Goal: Transaction & Acquisition: Book appointment/travel/reservation

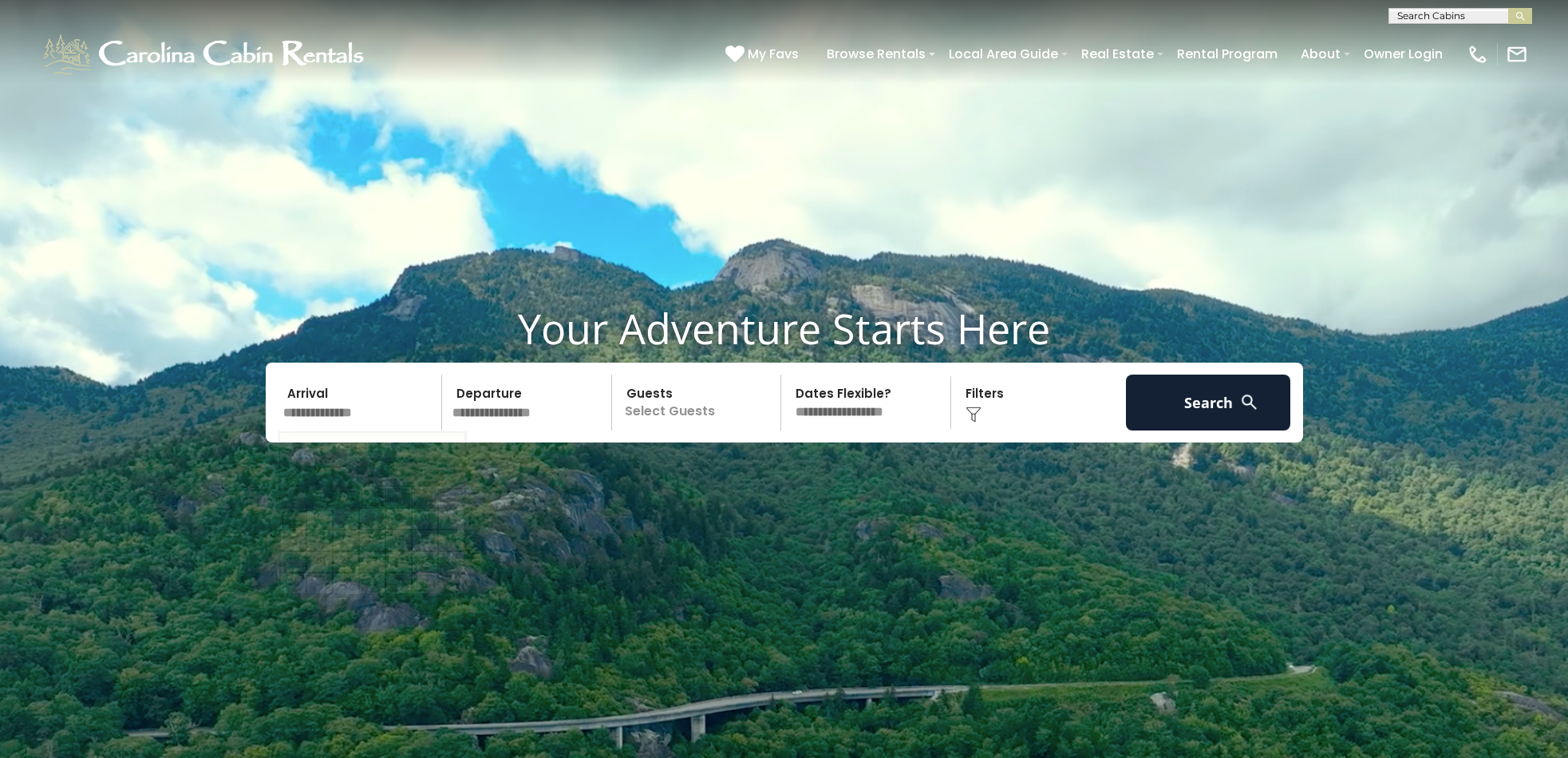
click at [305, 409] on input "text" at bounding box center [361, 403] width 166 height 56
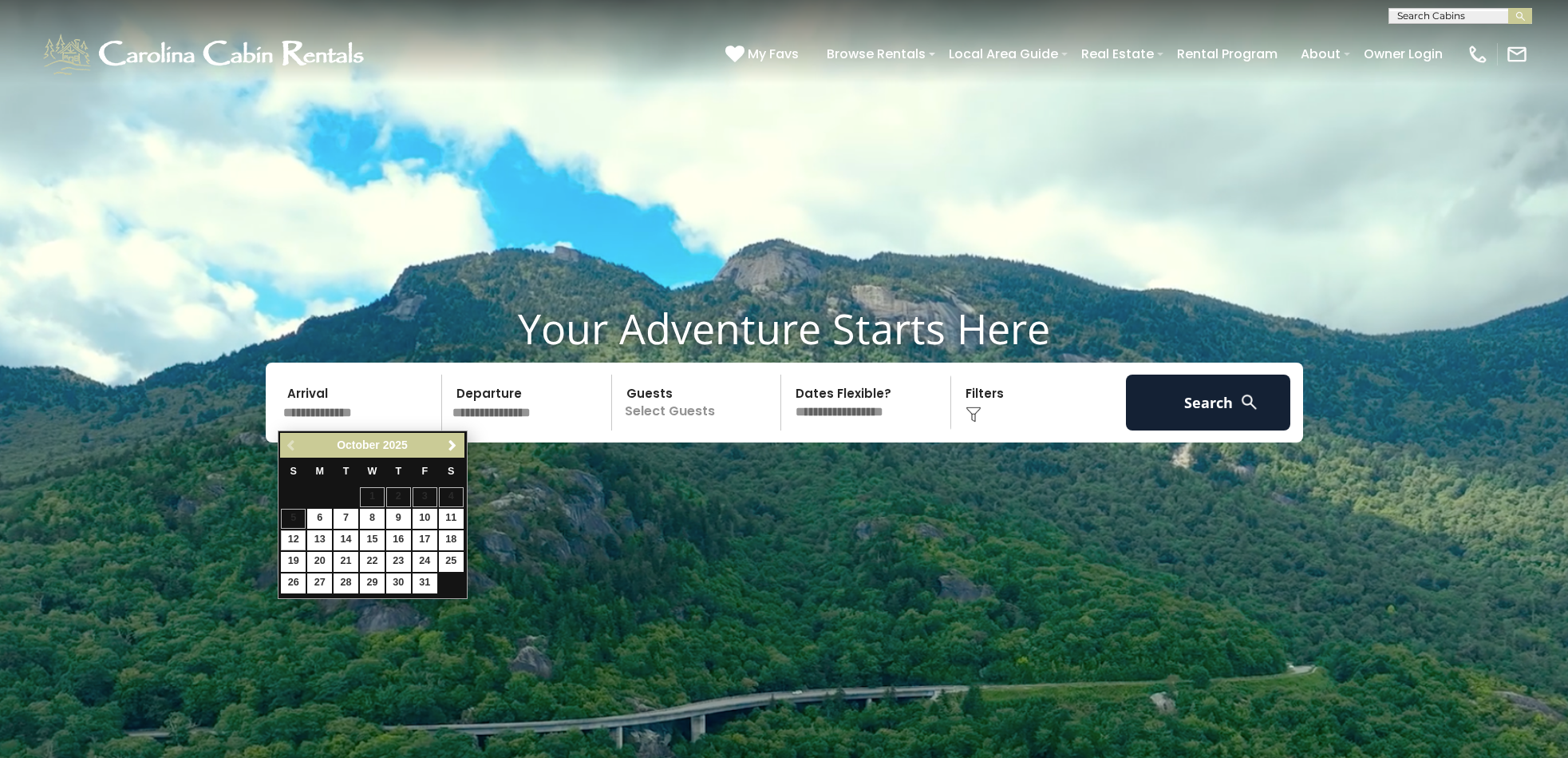
click at [292, 537] on link "12" at bounding box center [294, 540] width 25 height 20
type input "********"
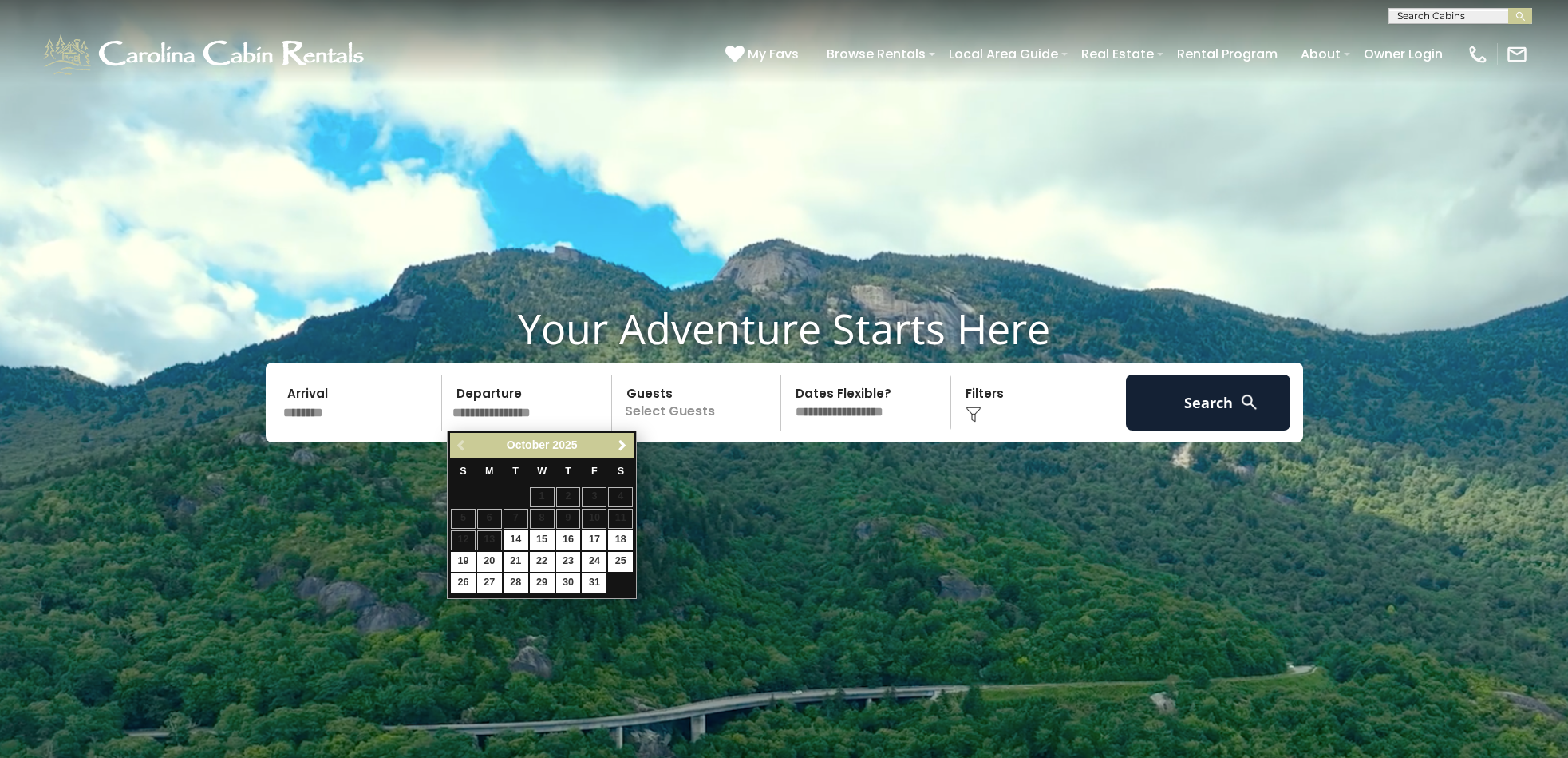
click at [296, 409] on input "********" at bounding box center [361, 403] width 166 height 56
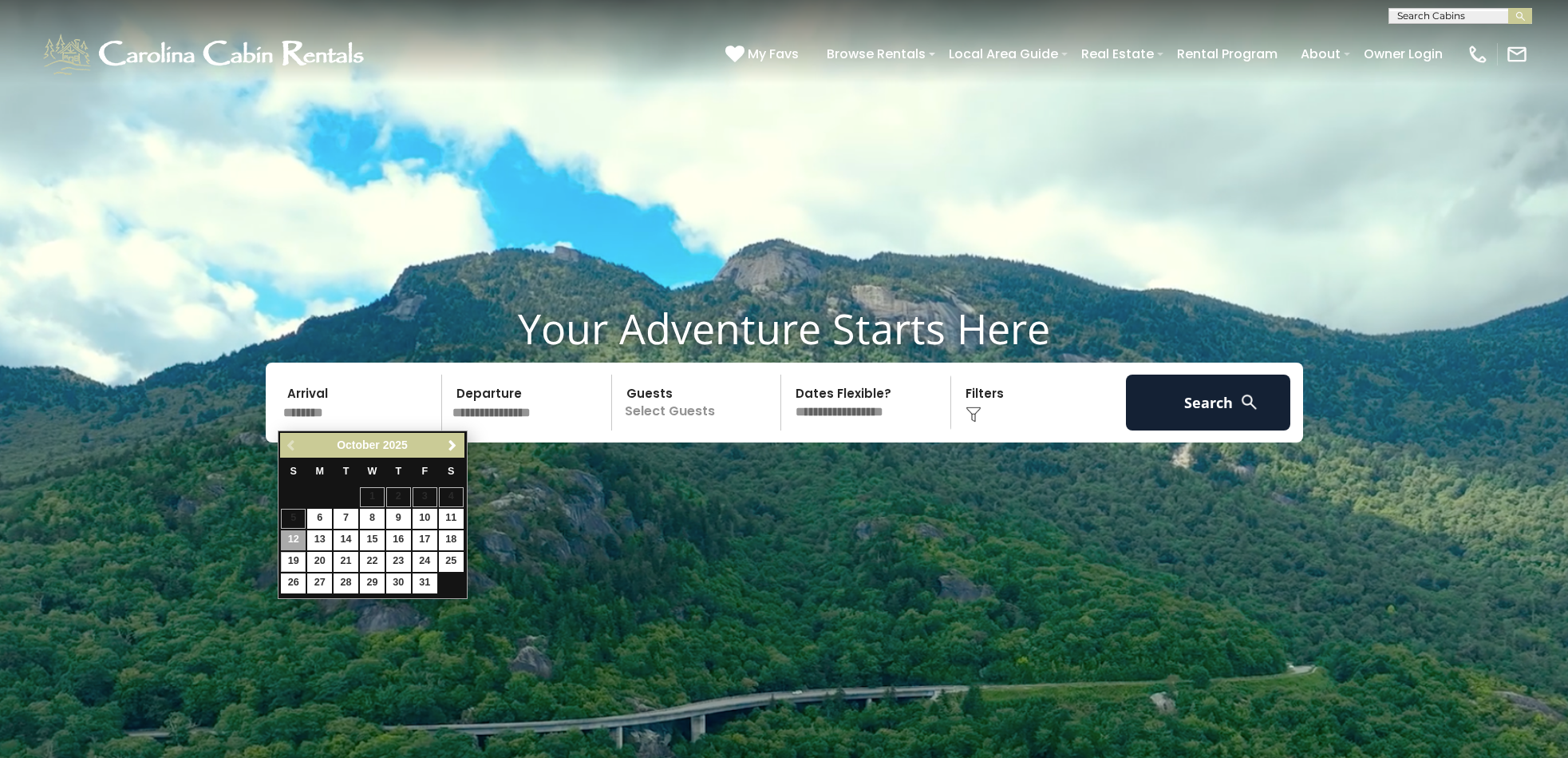
click at [292, 554] on link "19" at bounding box center [294, 562] width 25 height 20
type input "********"
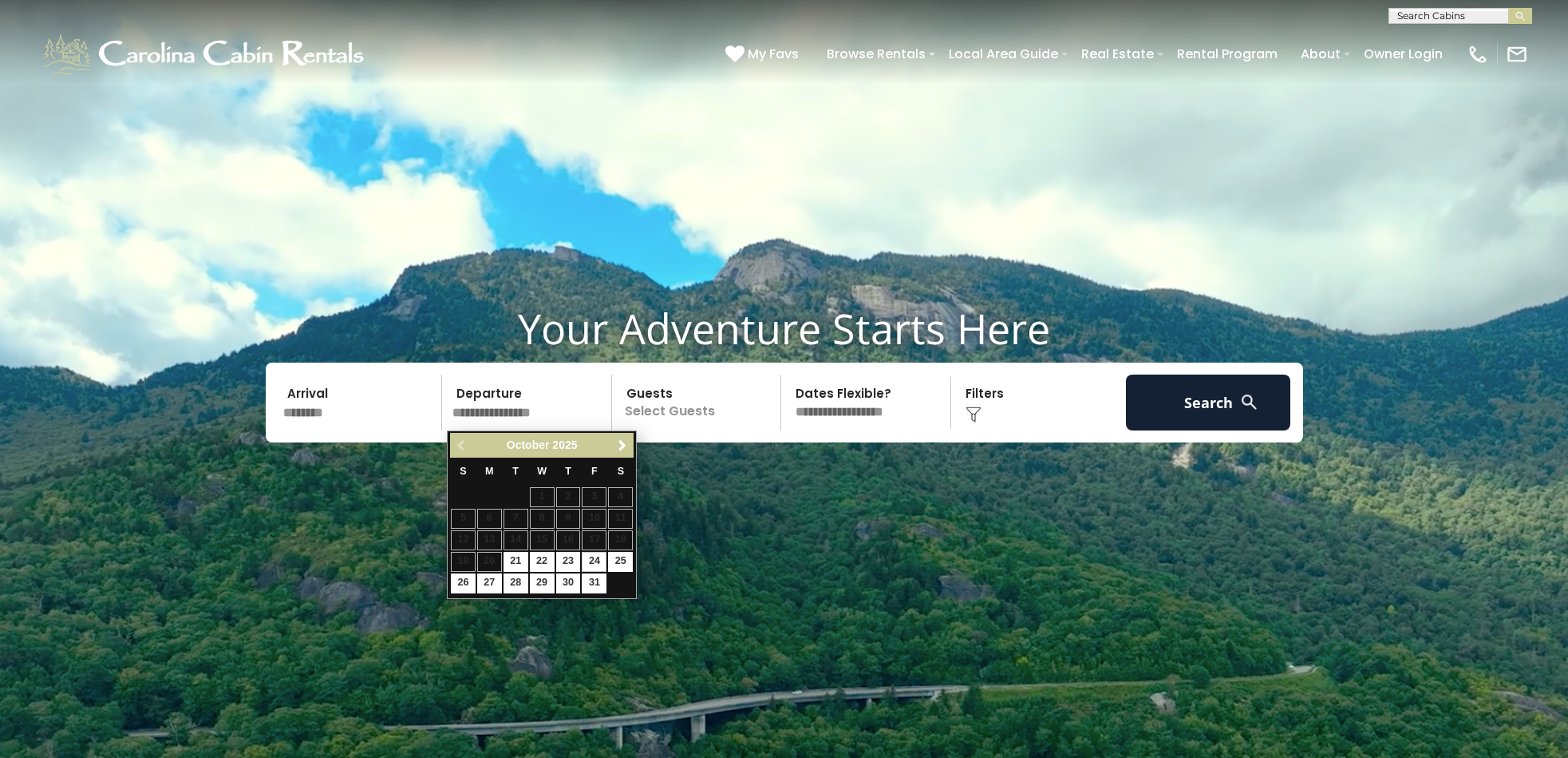
click at [591, 559] on link "24" at bounding box center [594, 562] width 25 height 20
type input "********"
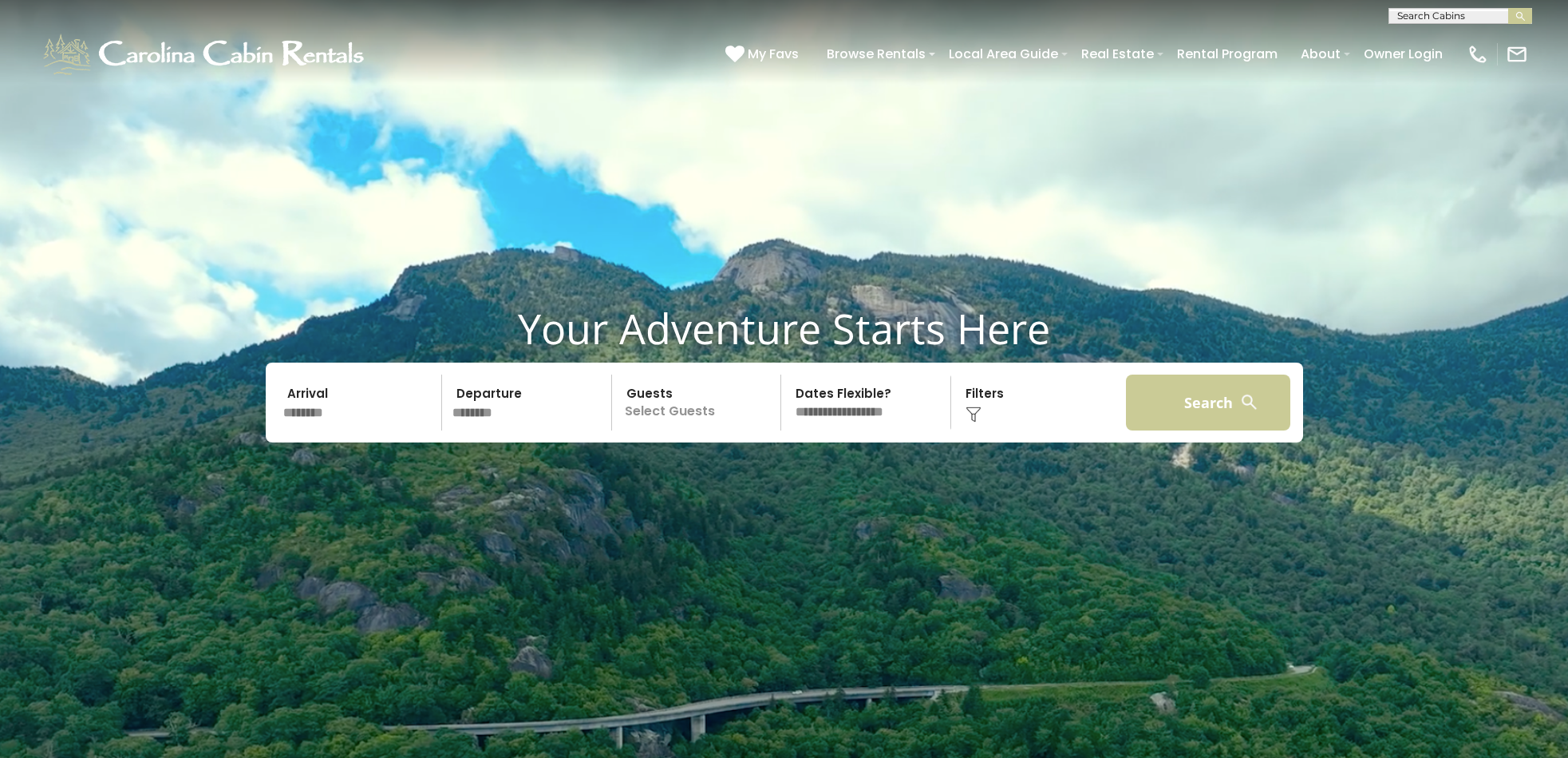
click at [1218, 398] on button "Search" at bounding box center [1209, 403] width 166 height 56
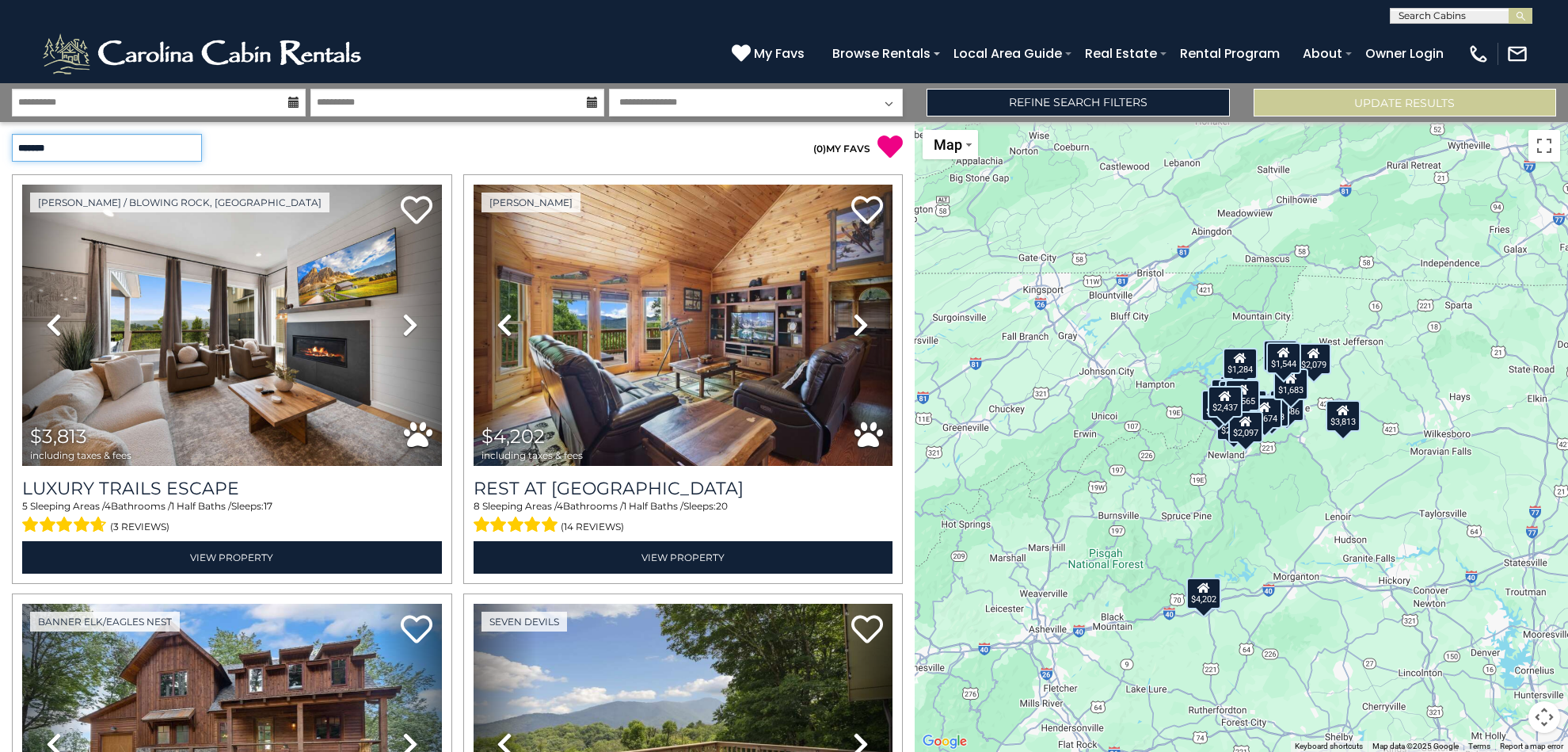
select select "*********"
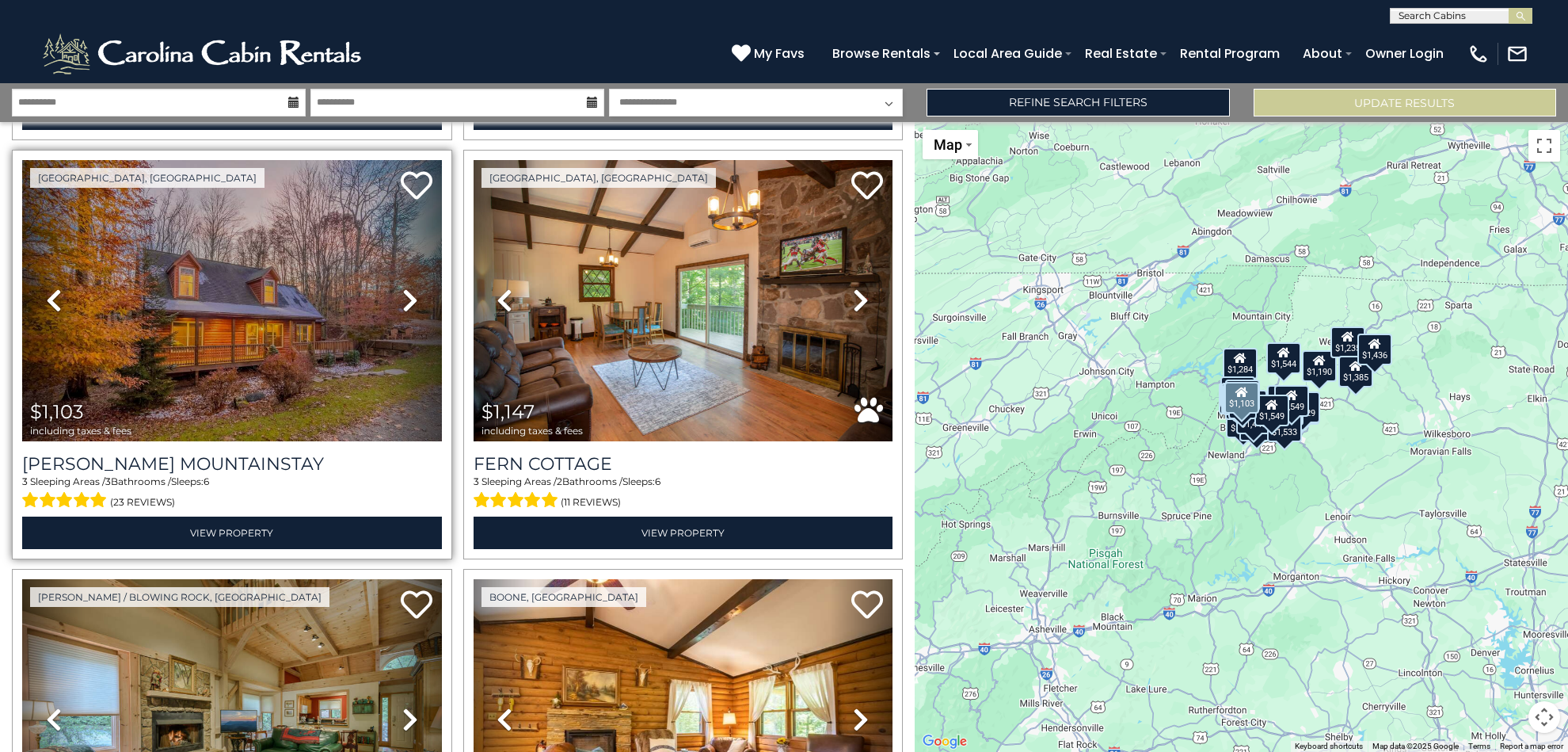
scroll to position [347, 0]
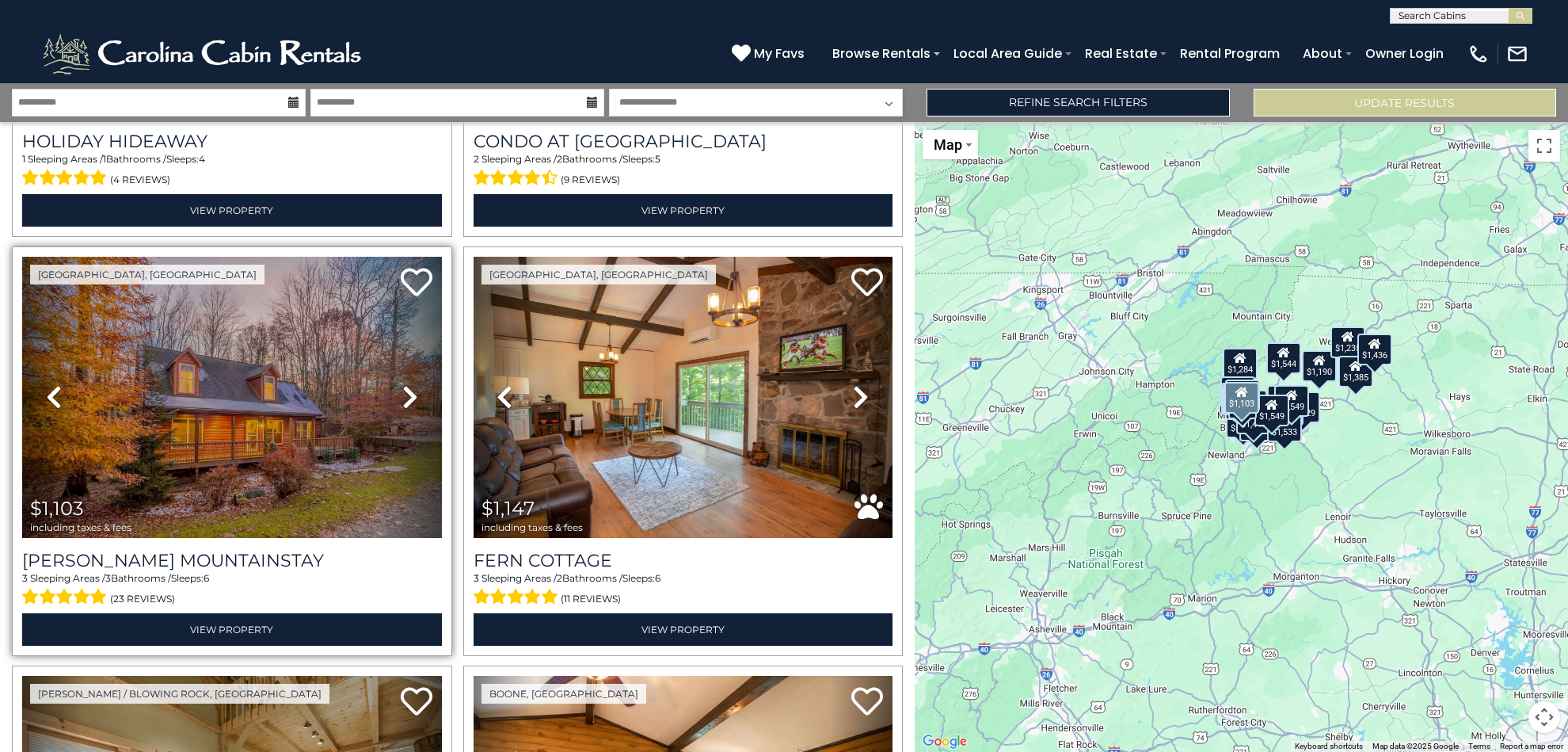
click at [321, 364] on img at bounding box center [231, 397] width 419 height 281
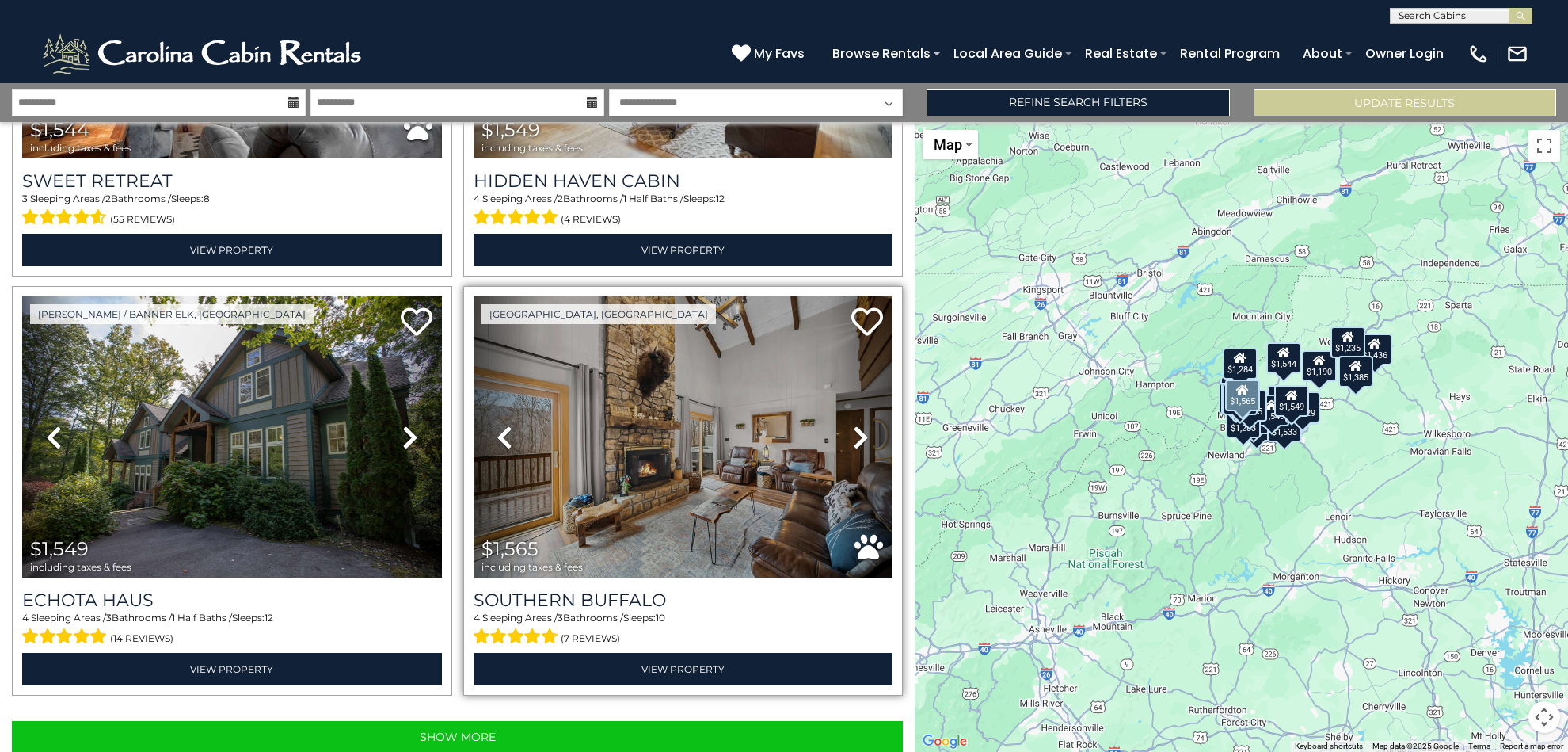
scroll to position [5761, 0]
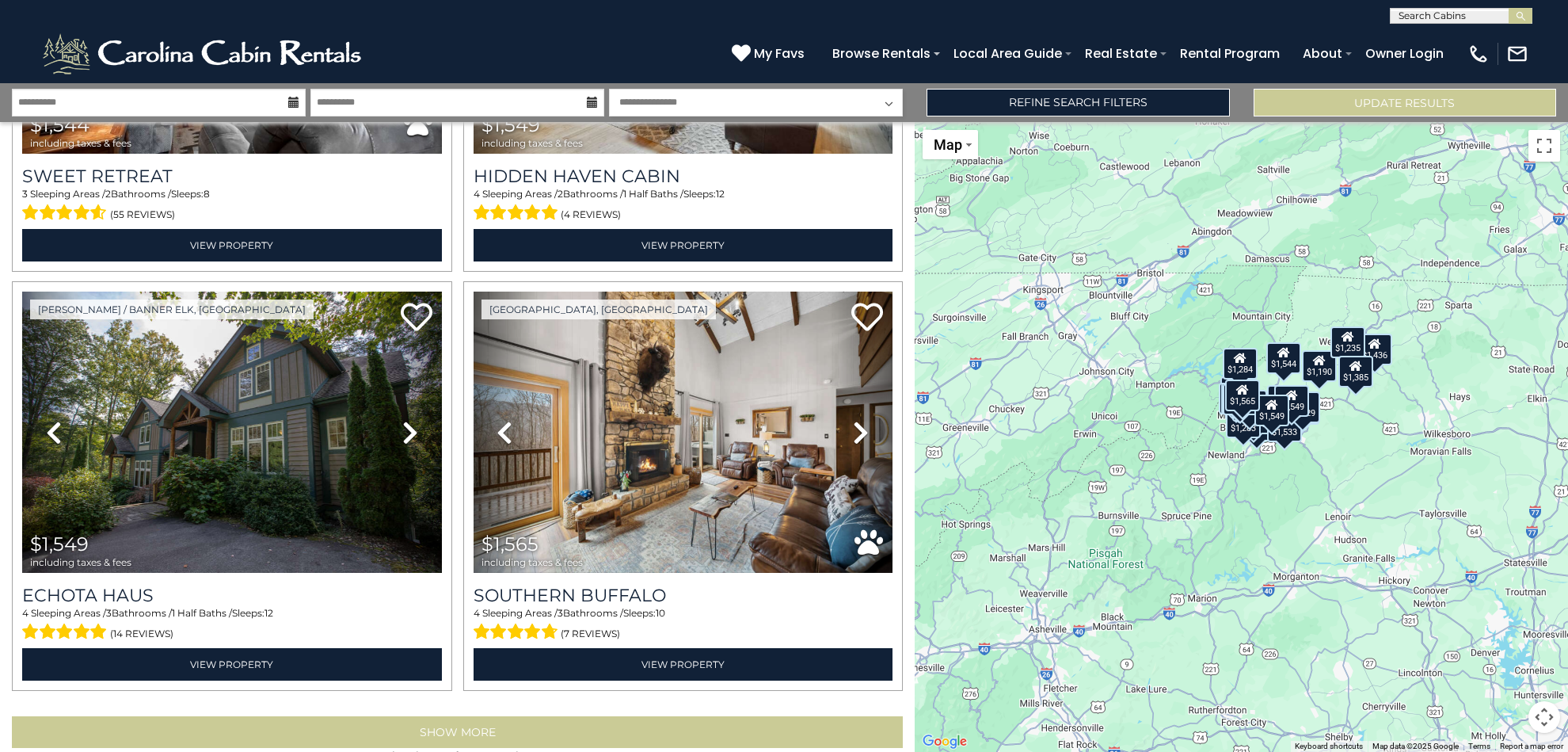
click at [369, 717] on button "Show More" at bounding box center [456, 732] width 891 height 32
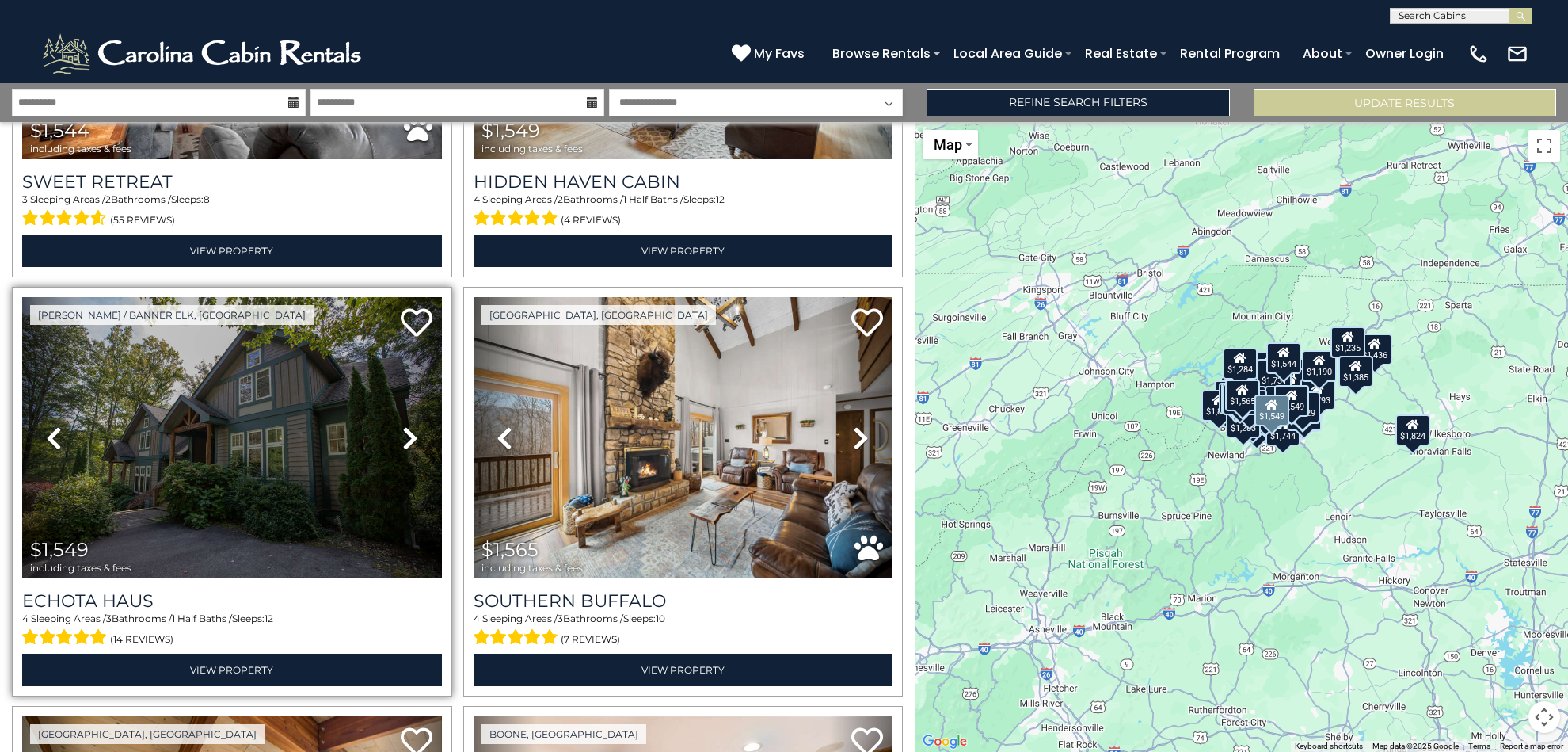
scroll to position [5751, 0]
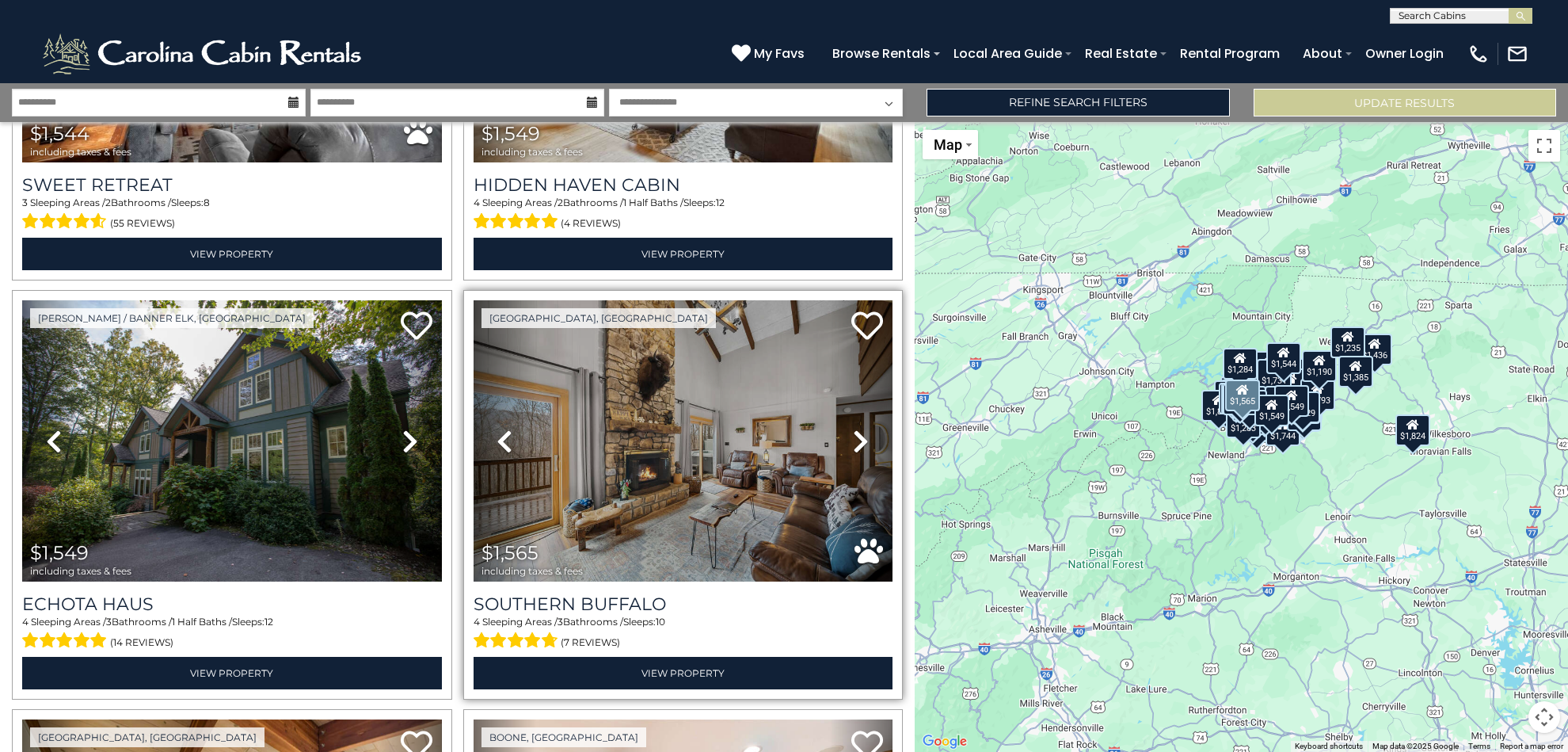
click at [684, 434] on img at bounding box center [683, 440] width 419 height 281
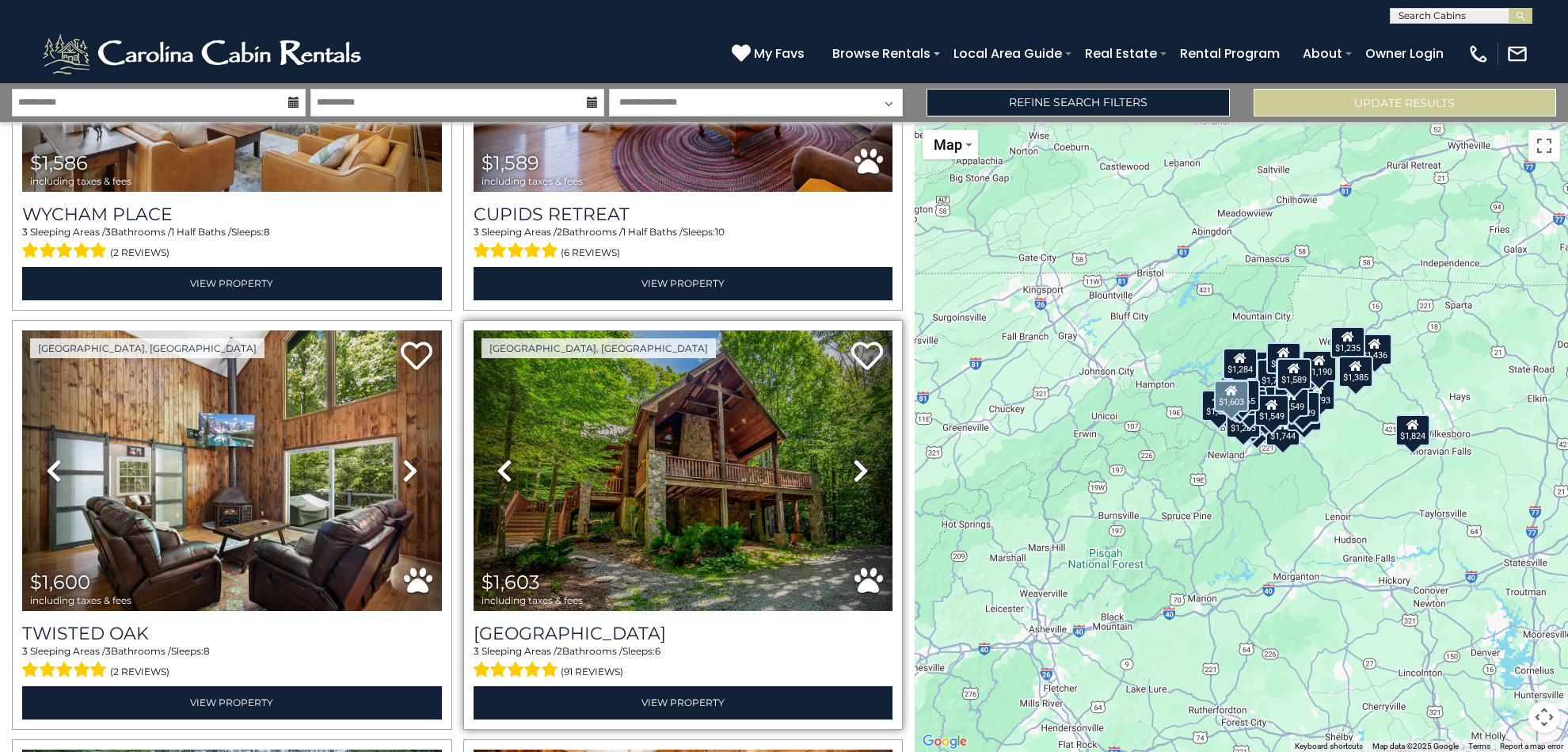
scroll to position [6983, 0]
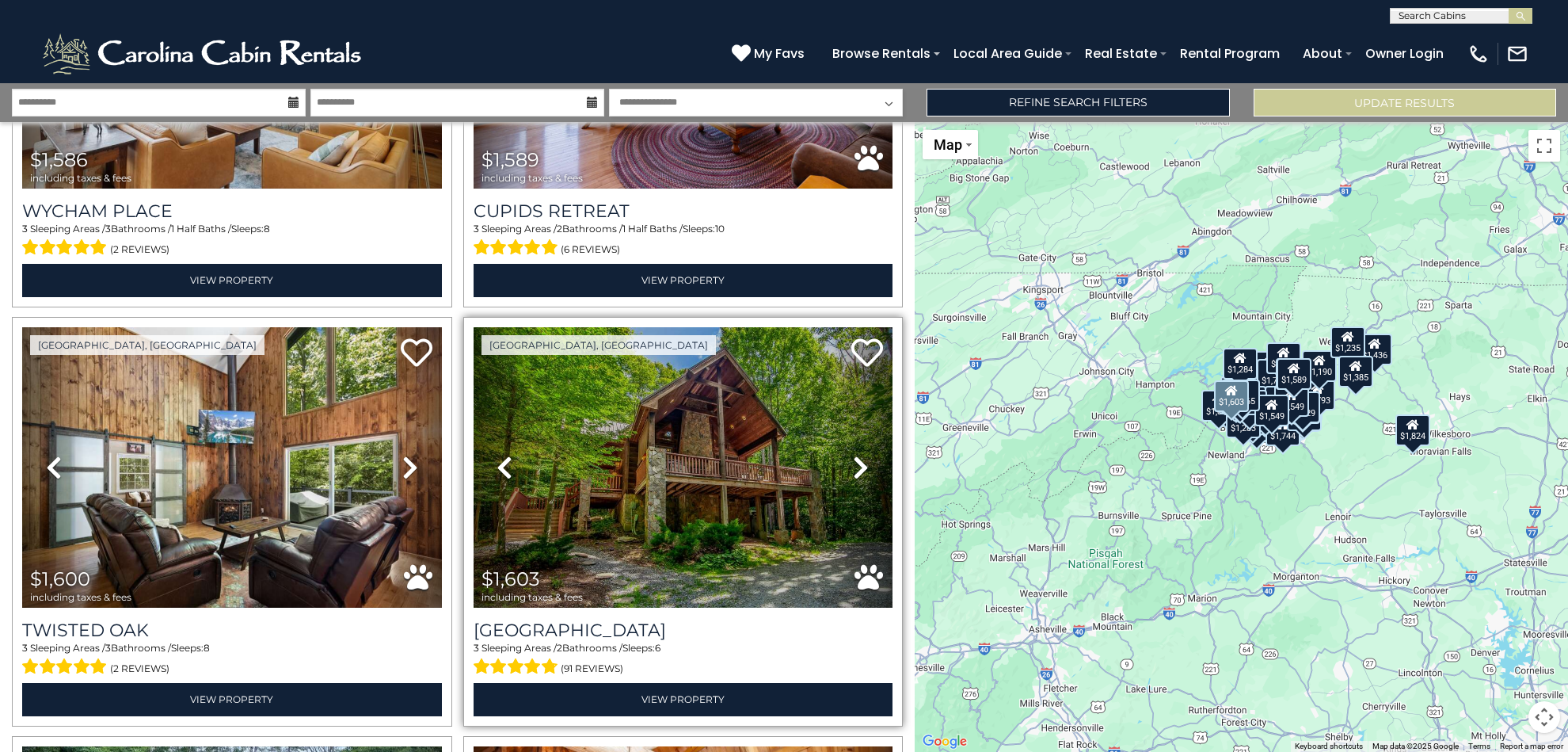
click at [721, 446] on img at bounding box center [683, 467] width 419 height 281
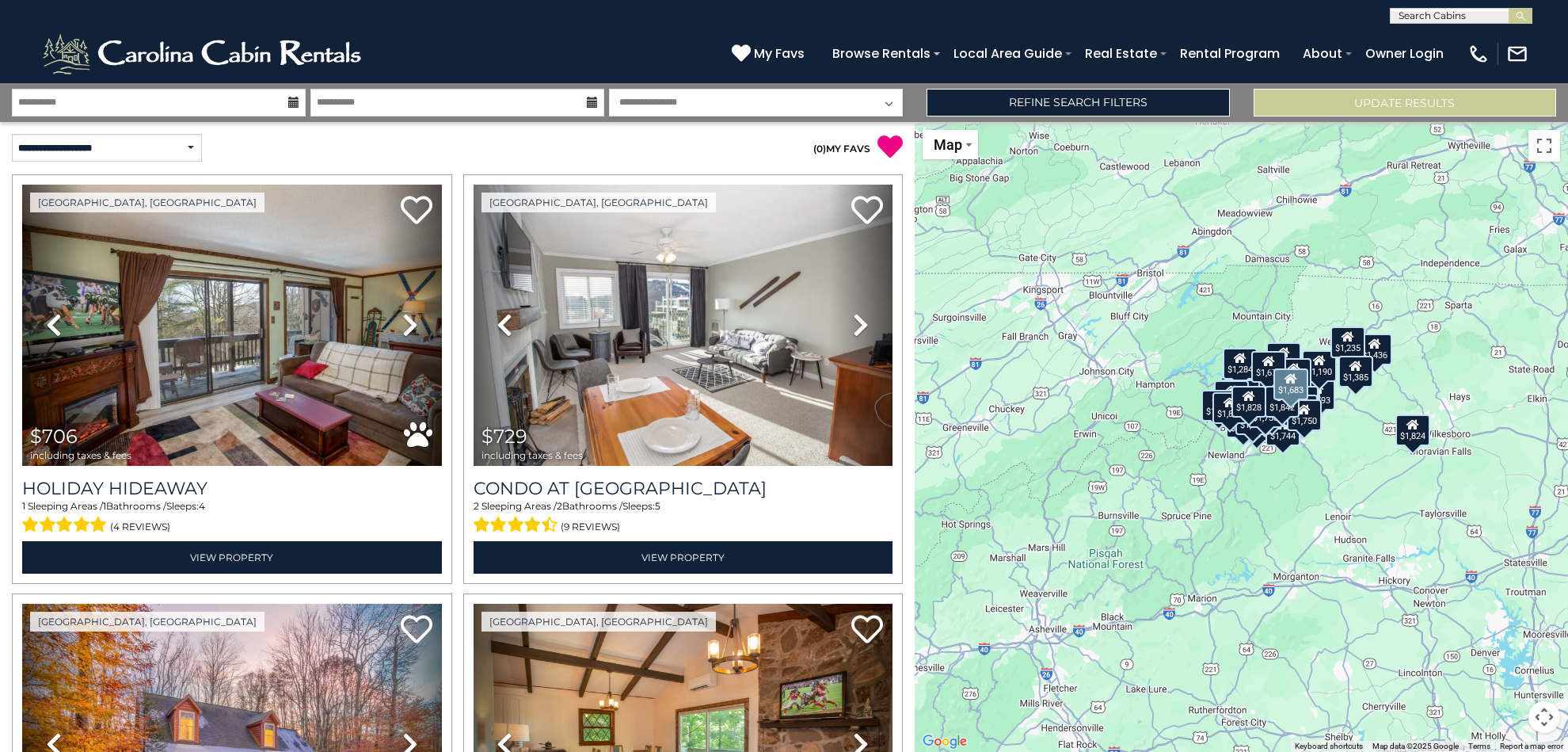
scroll to position [12011, 0]
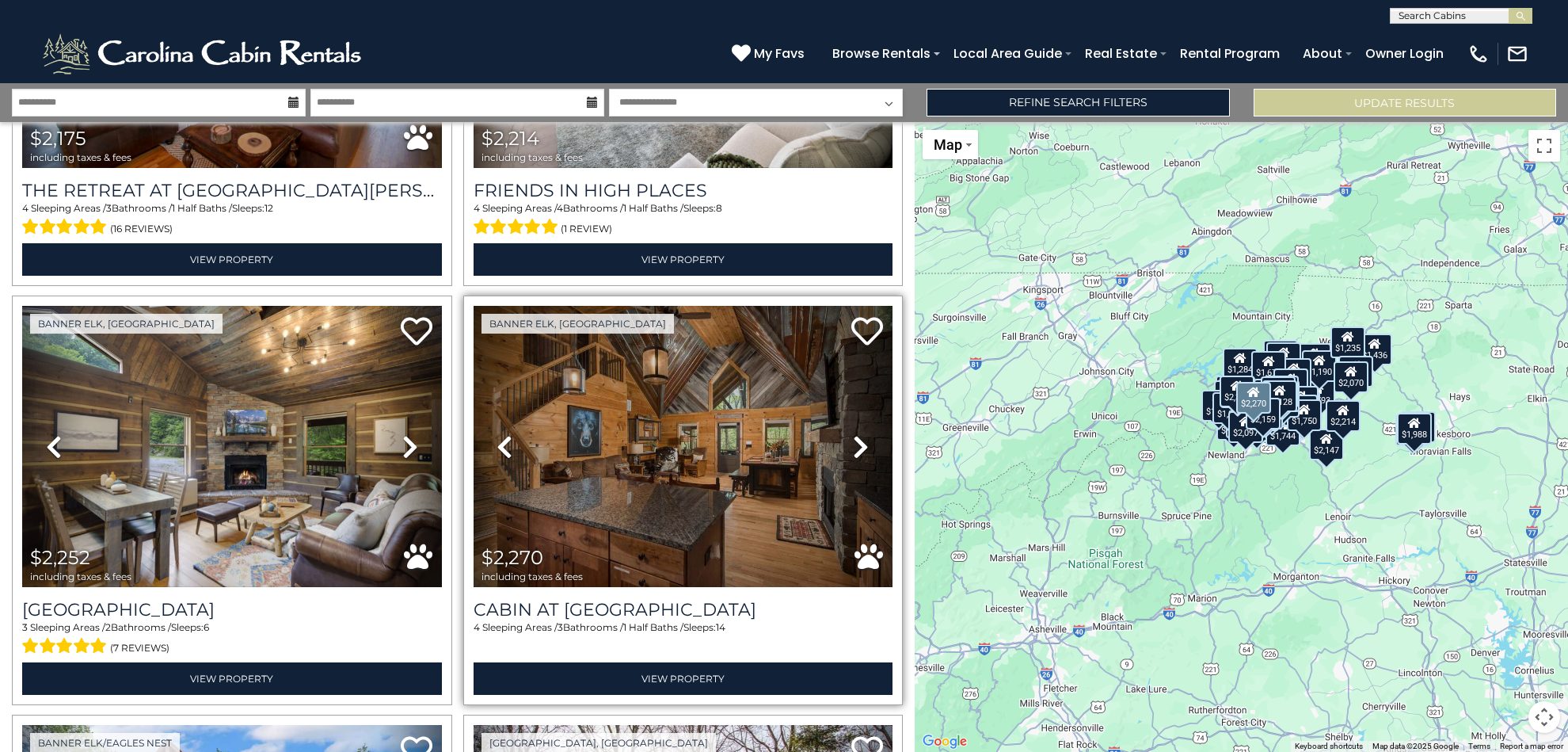
scroll to position [17479, 0]
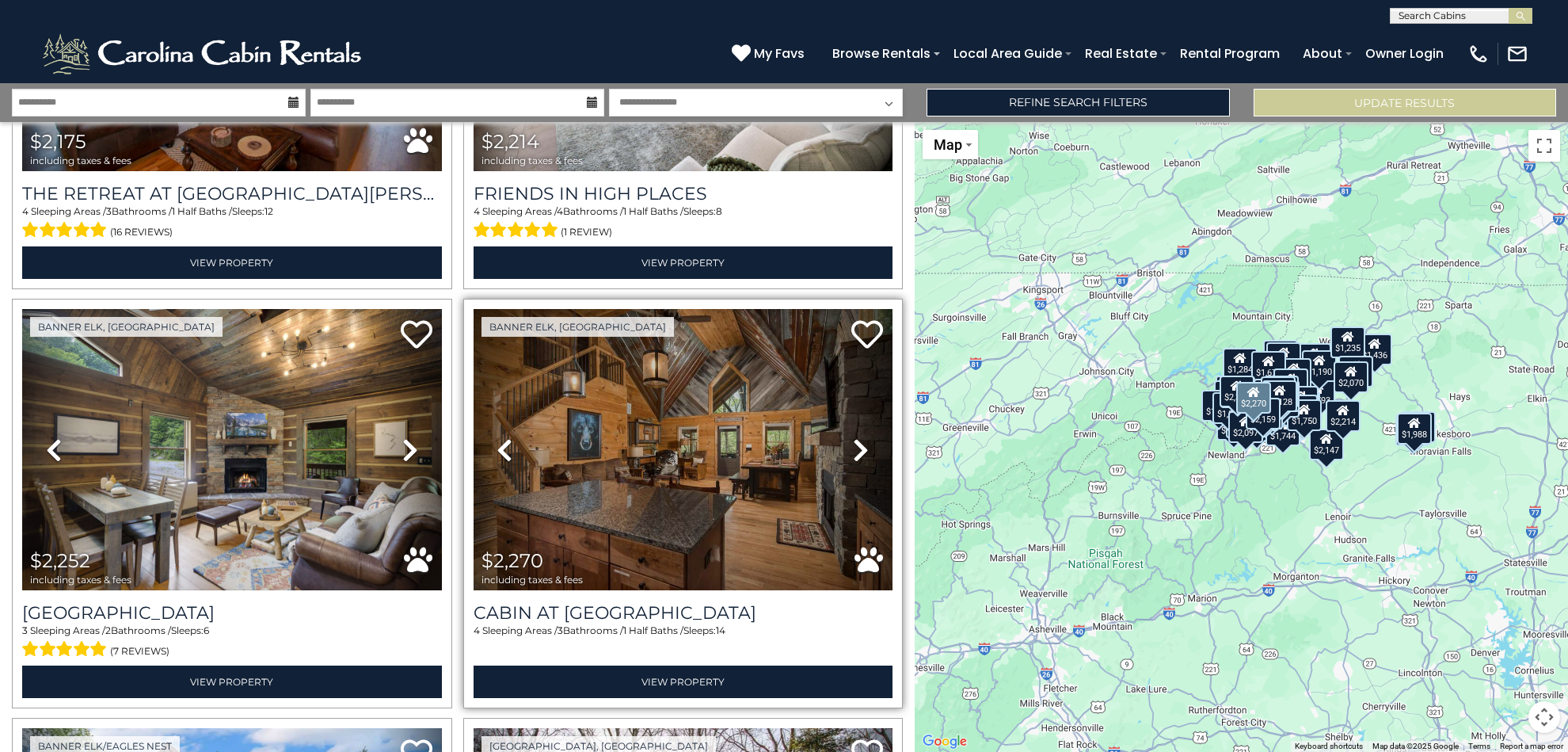
click at [697, 383] on img at bounding box center [683, 449] width 419 height 281
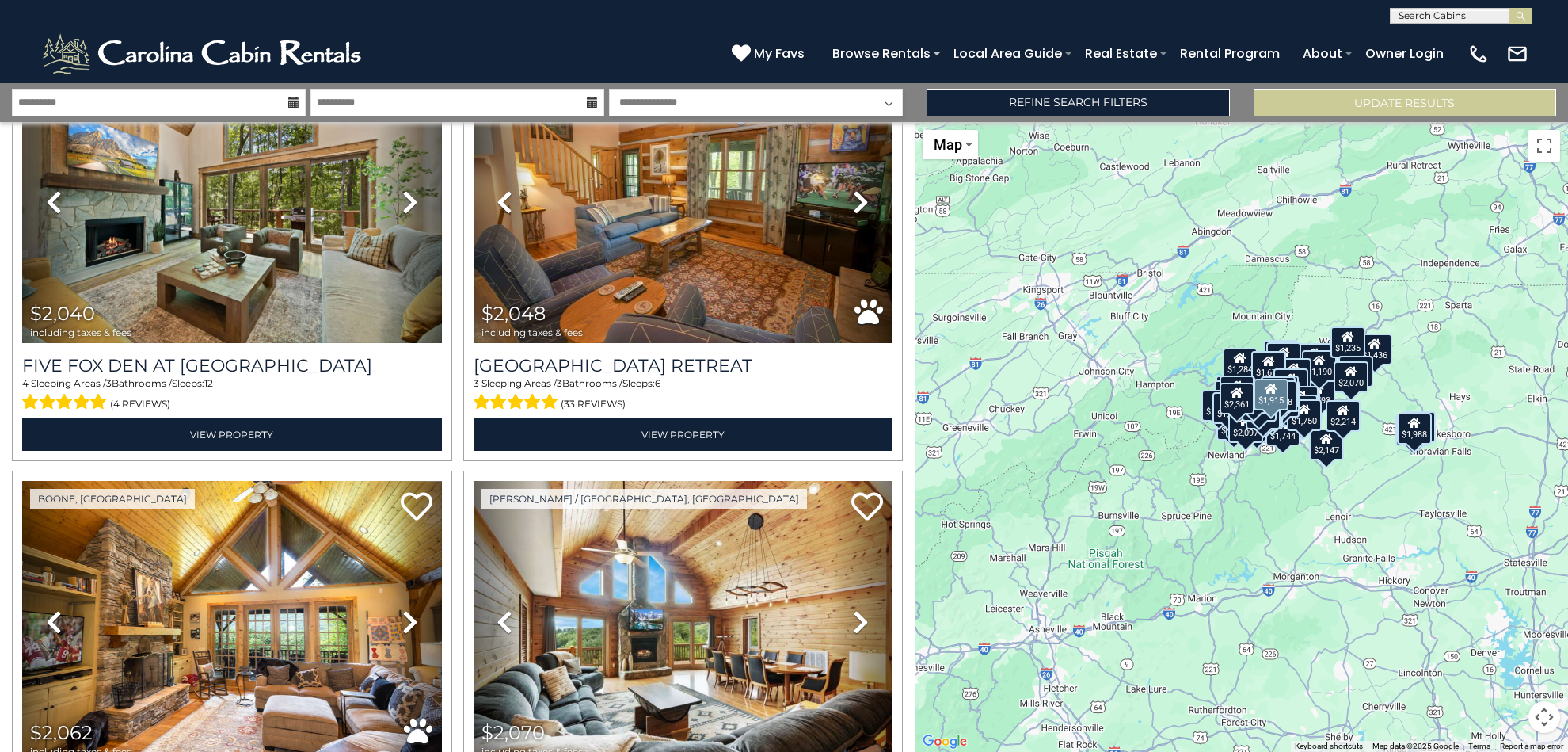
scroll to position [12502, 0]
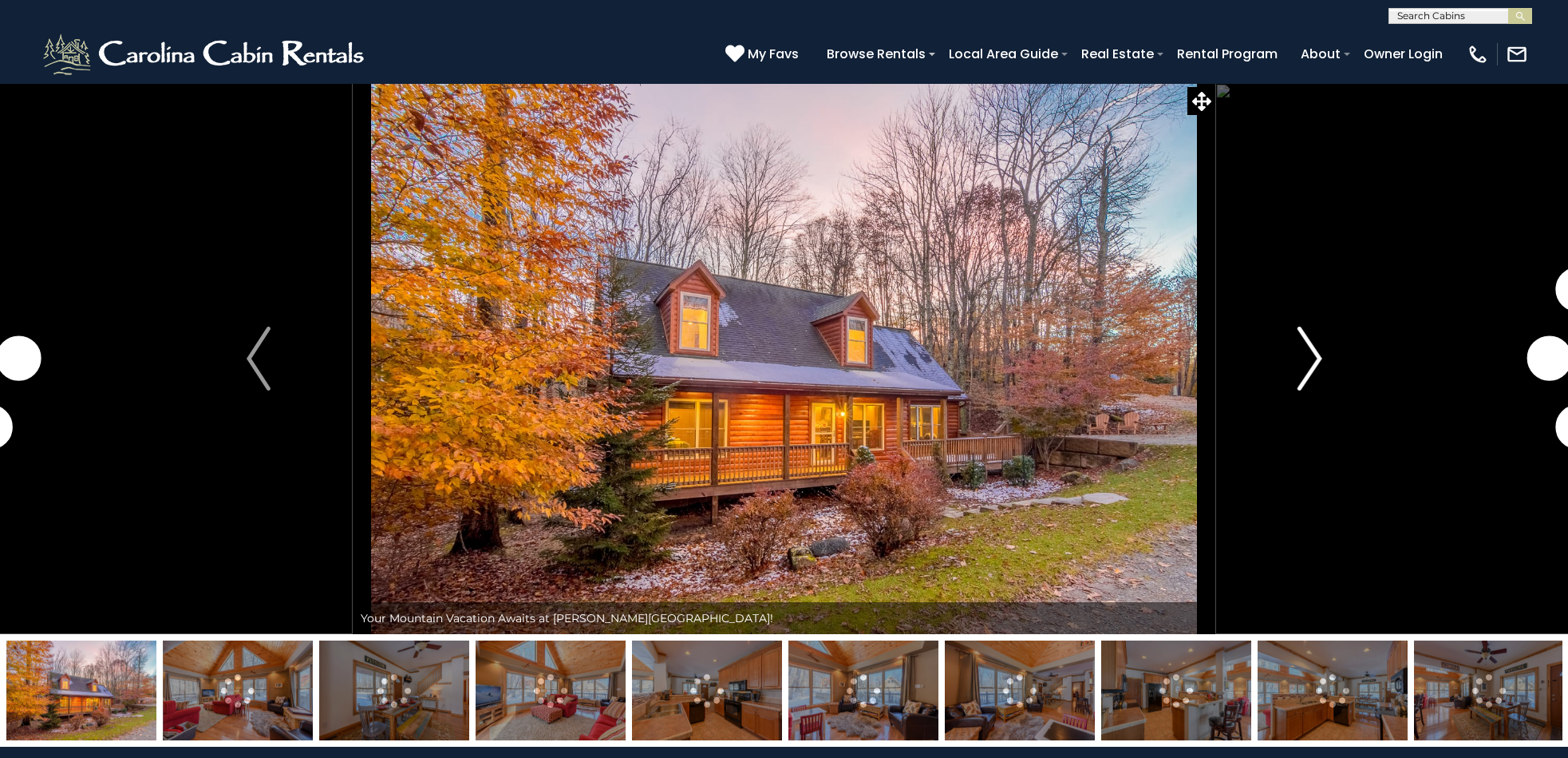
click at [1314, 362] on img "Next" at bounding box center [1309, 358] width 24 height 64
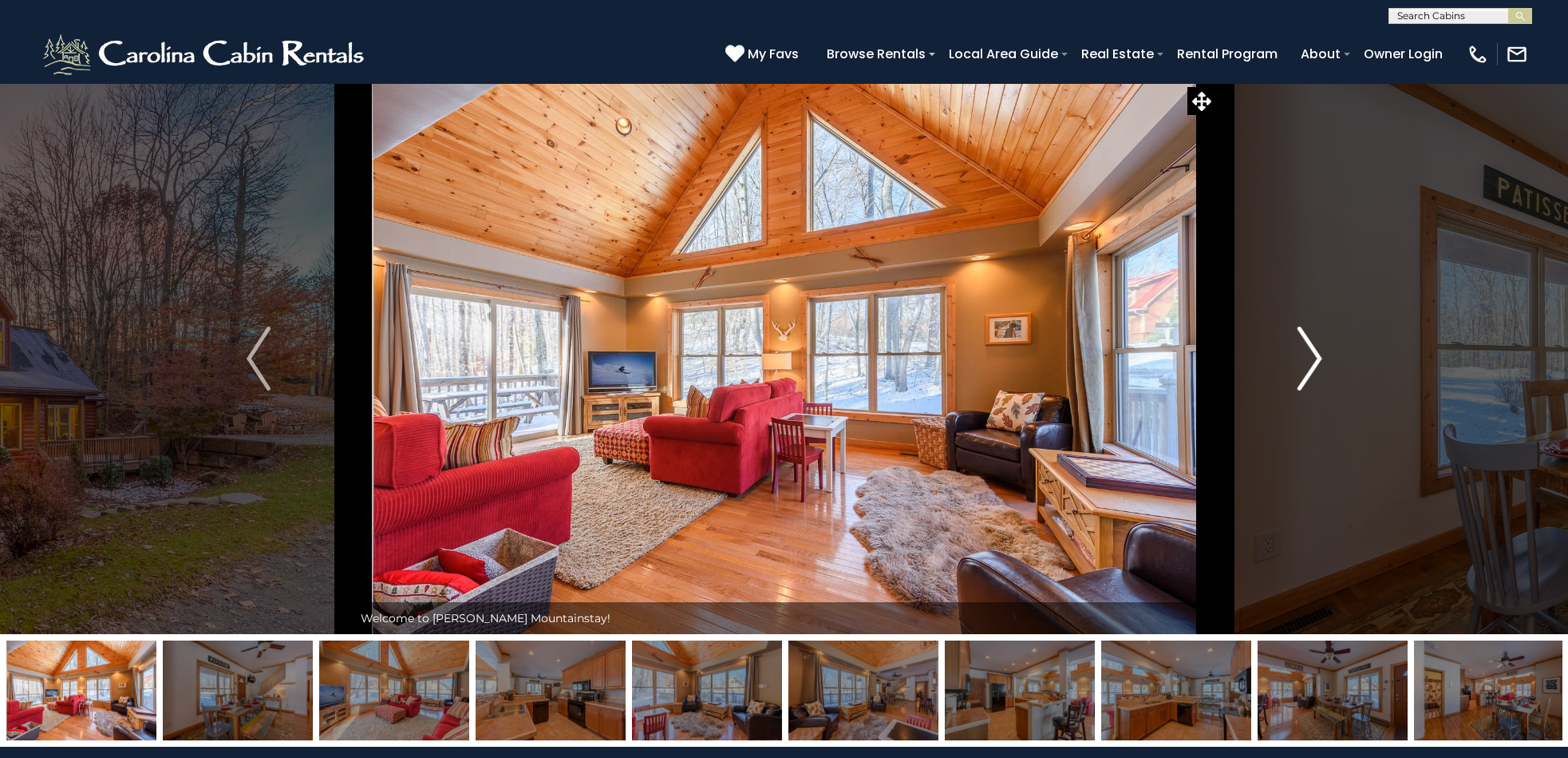
click at [1311, 360] on img "Next" at bounding box center [1309, 358] width 24 height 64
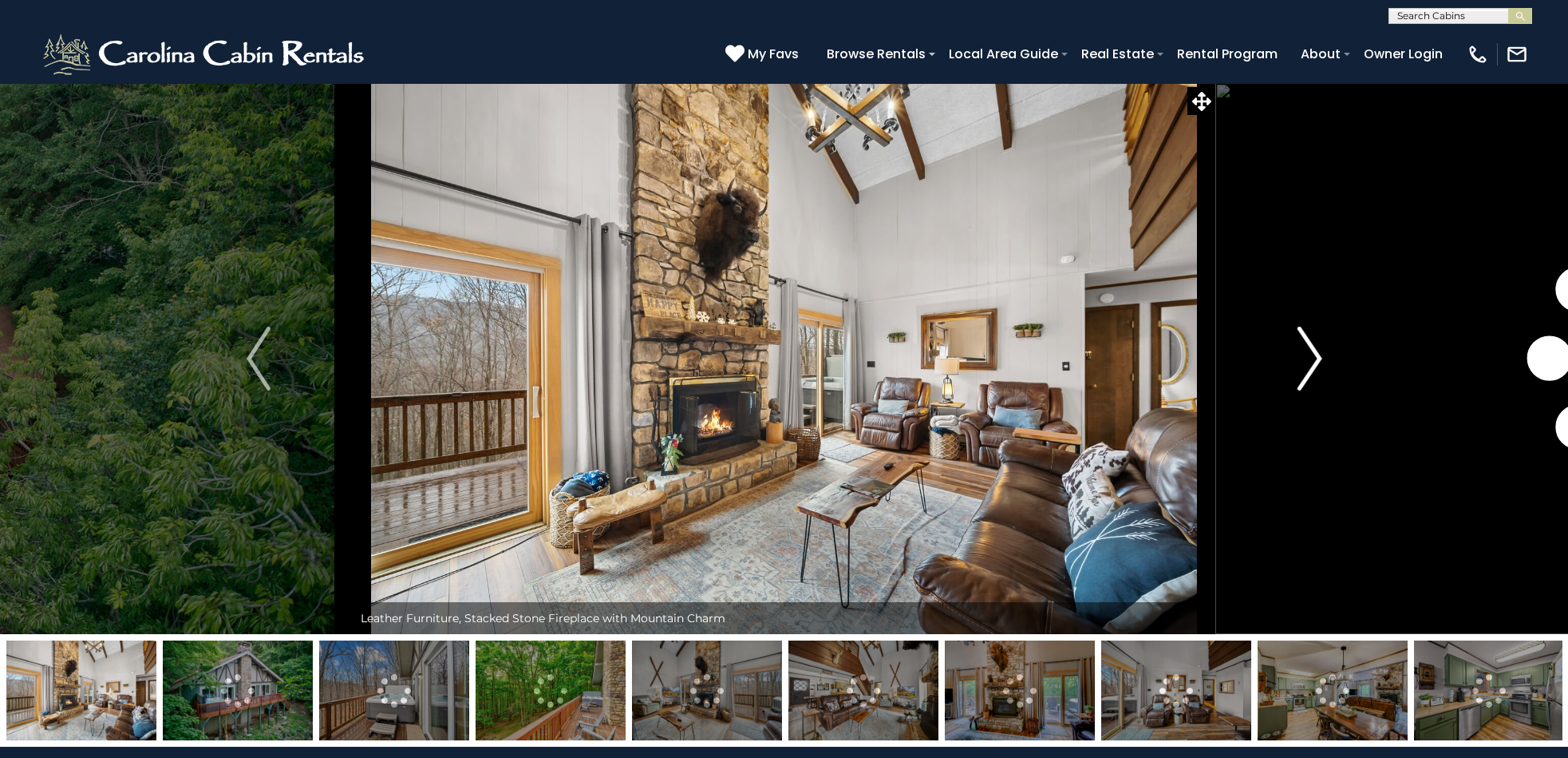
click at [1315, 357] on img "Next" at bounding box center [1309, 358] width 24 height 64
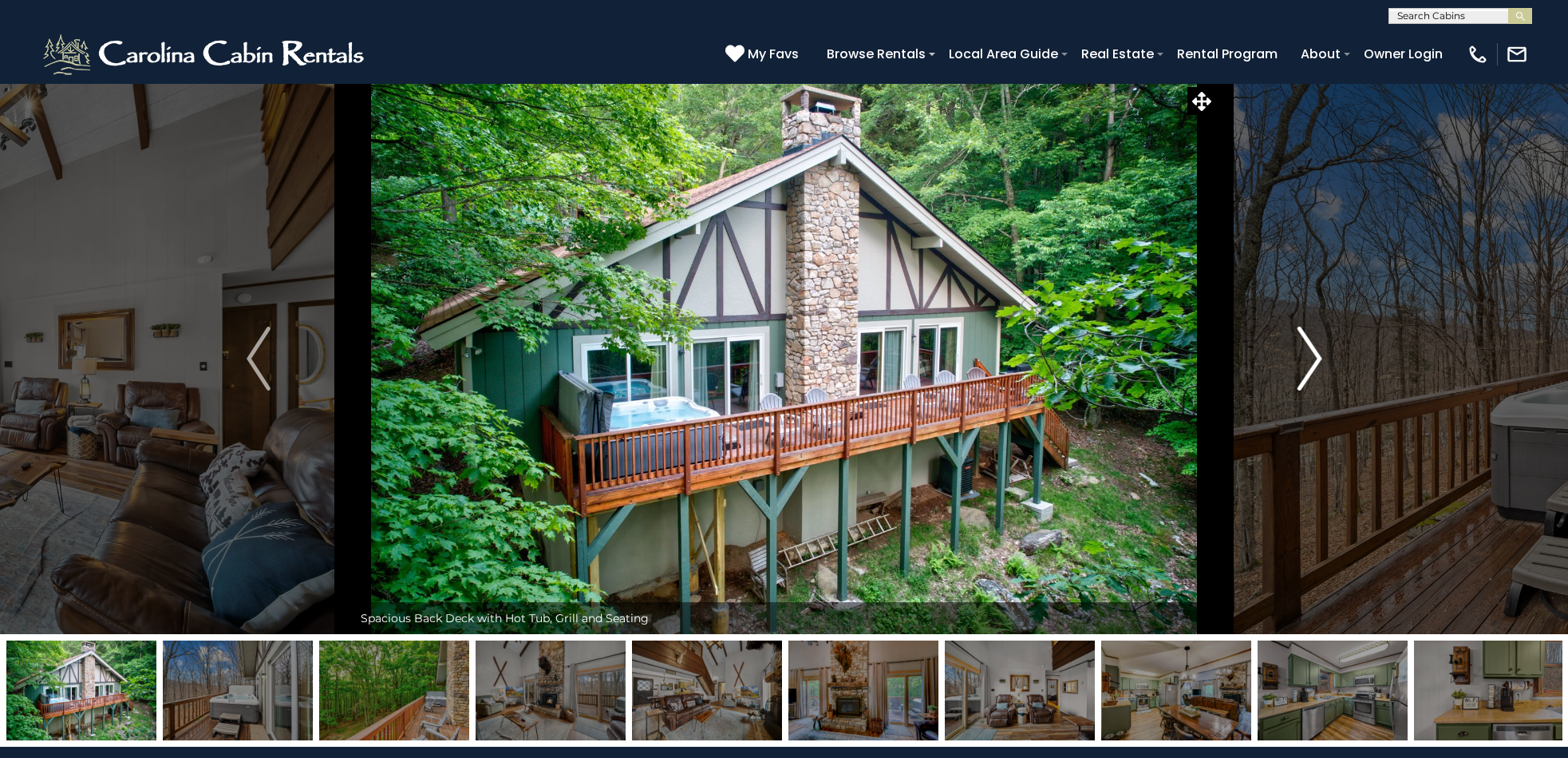
click at [1315, 357] on img "Next" at bounding box center [1309, 358] width 24 height 64
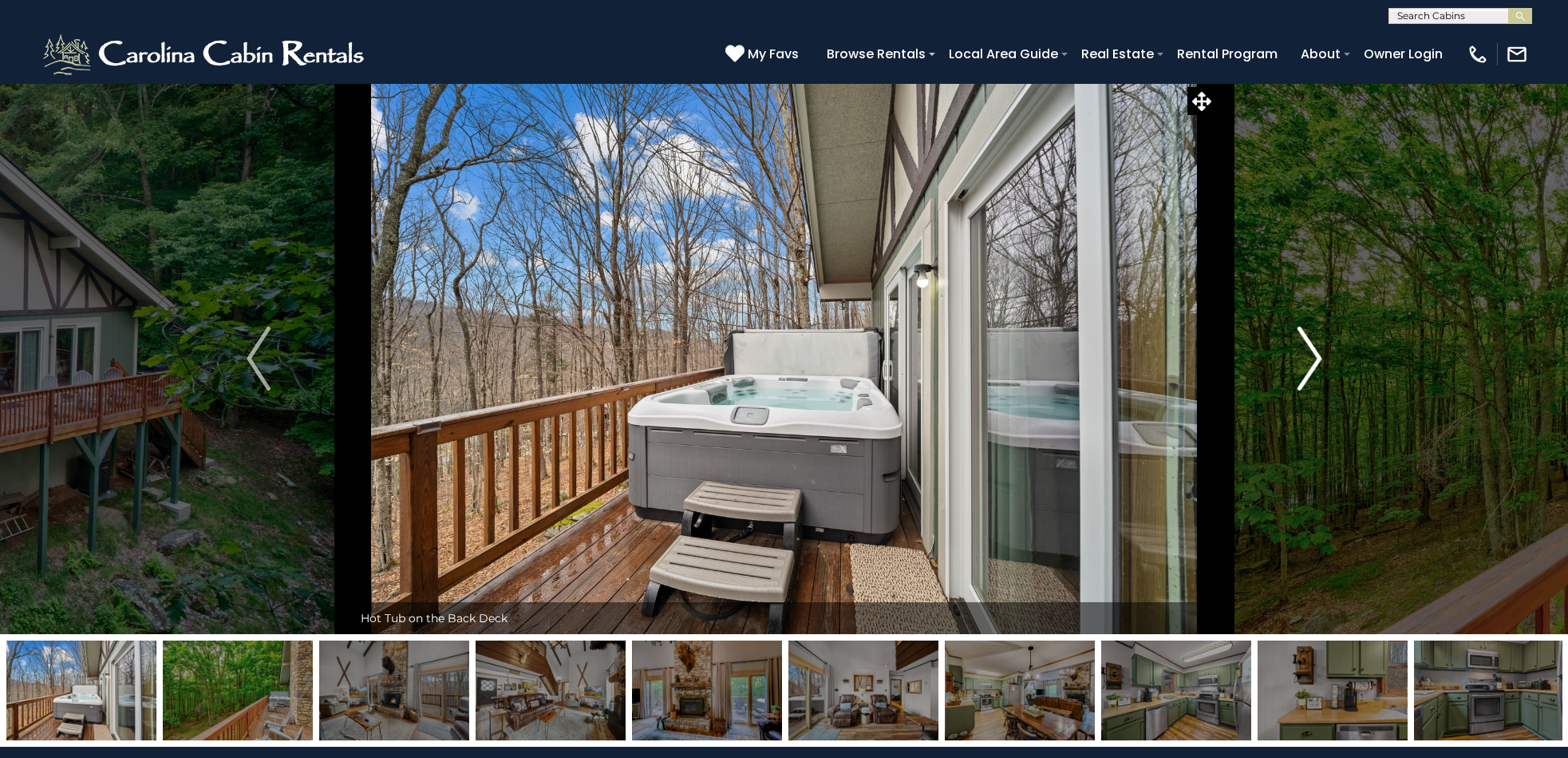
click at [1315, 357] on img "Next" at bounding box center [1309, 358] width 24 height 64
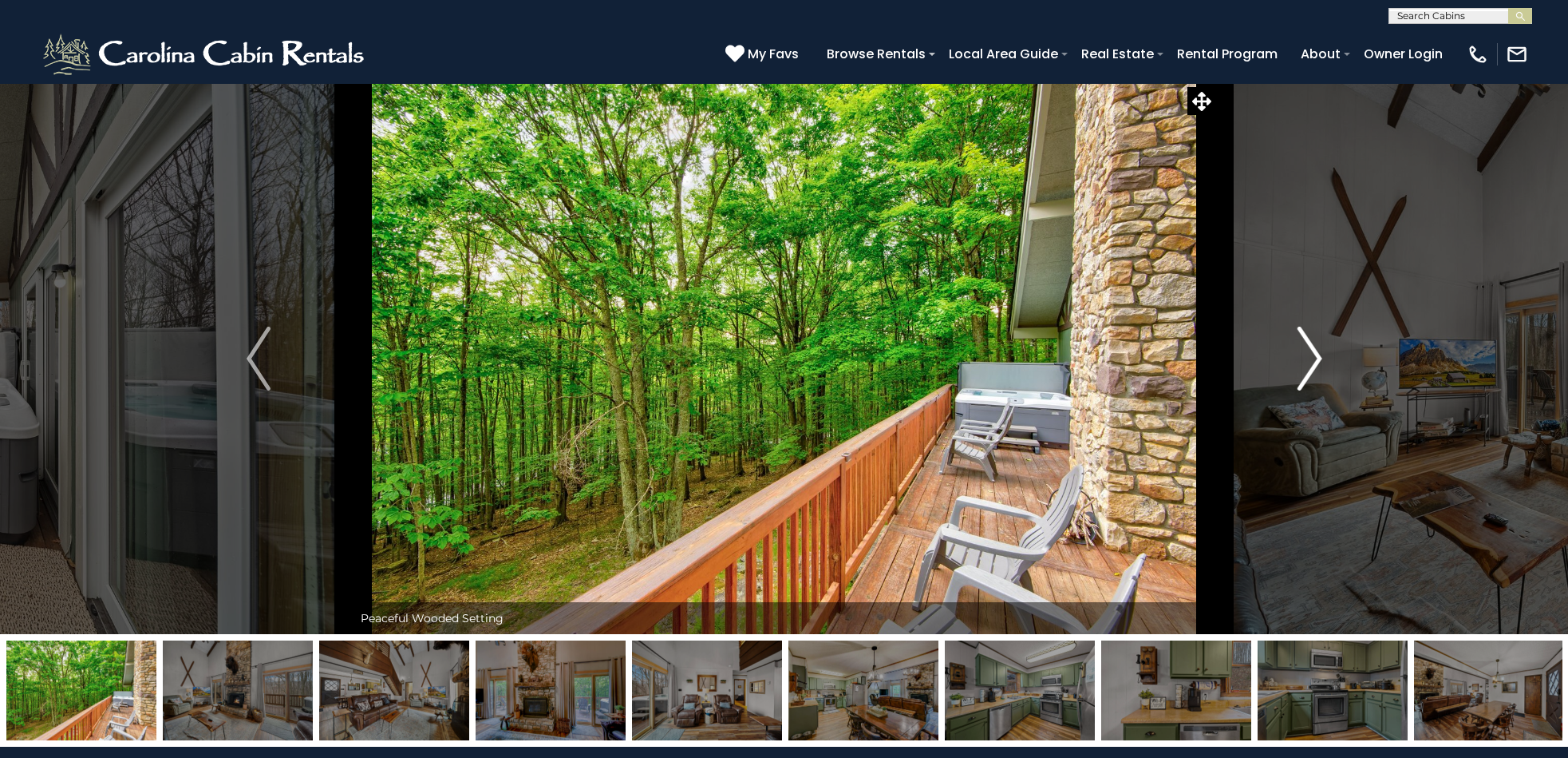
click at [1315, 357] on img "Next" at bounding box center [1309, 358] width 24 height 64
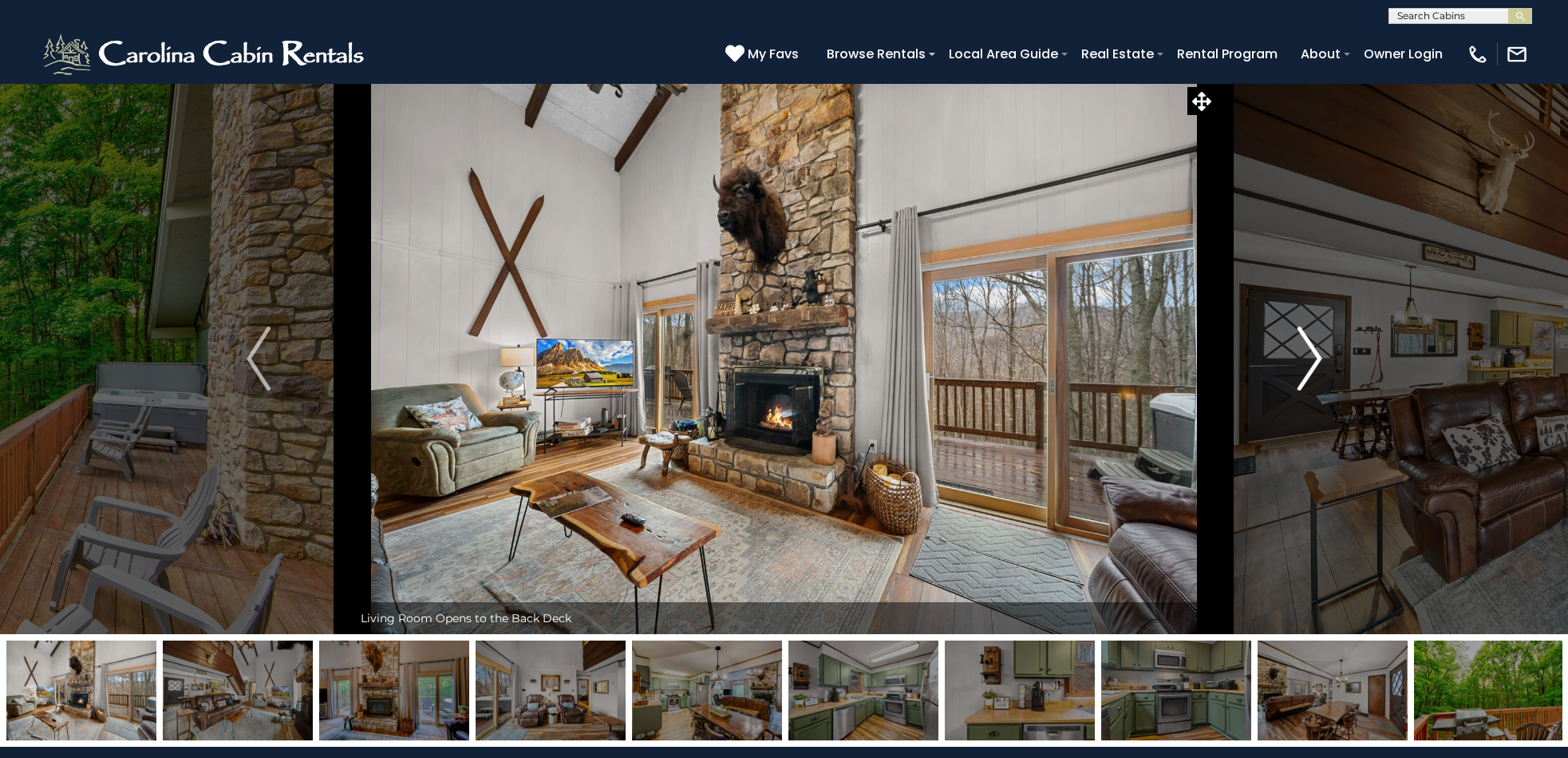
click at [1315, 357] on img "Next" at bounding box center [1309, 358] width 24 height 64
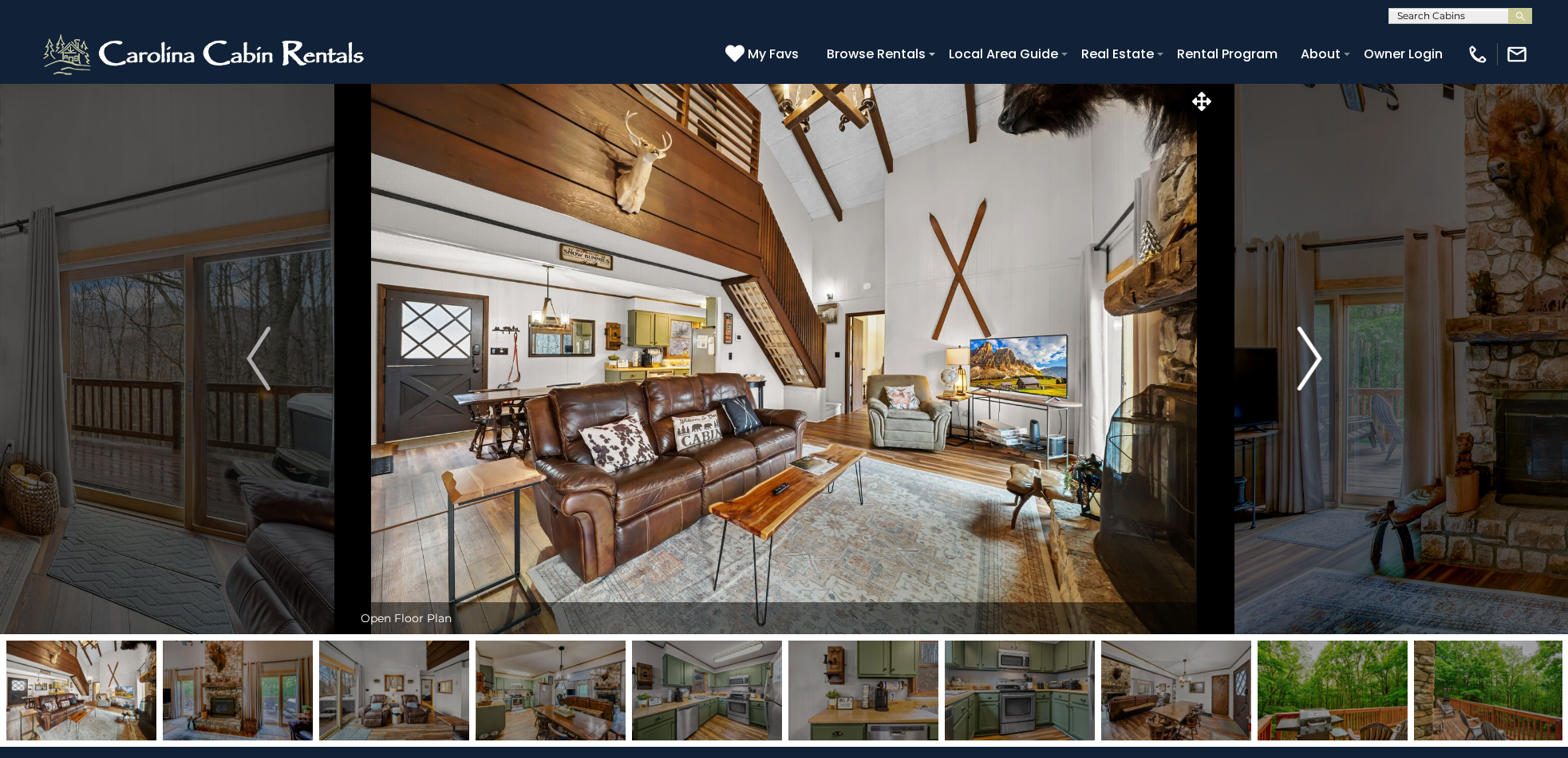
click at [1315, 357] on img "Next" at bounding box center [1309, 358] width 24 height 64
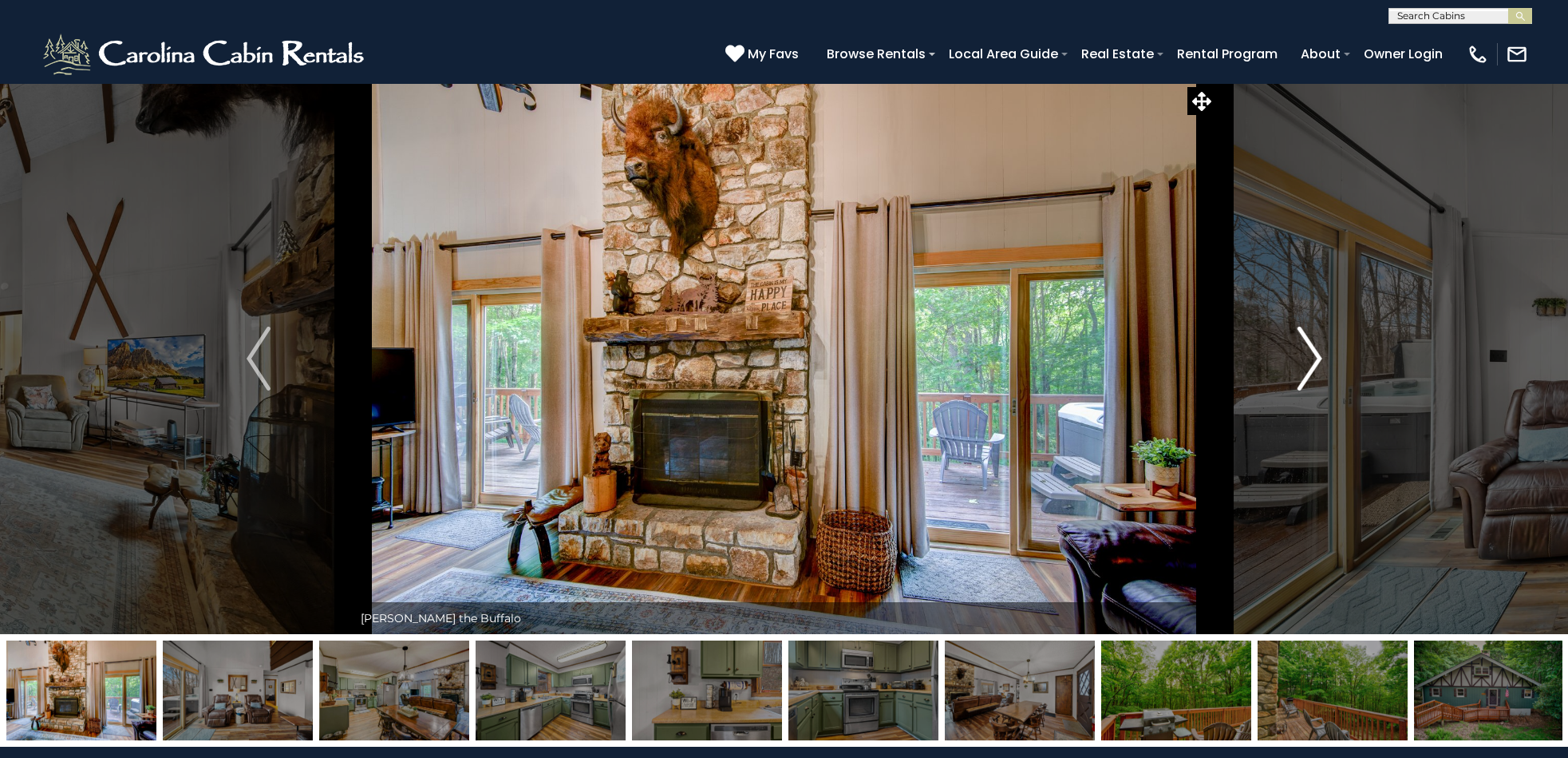
click at [1315, 357] on img "Next" at bounding box center [1309, 358] width 24 height 64
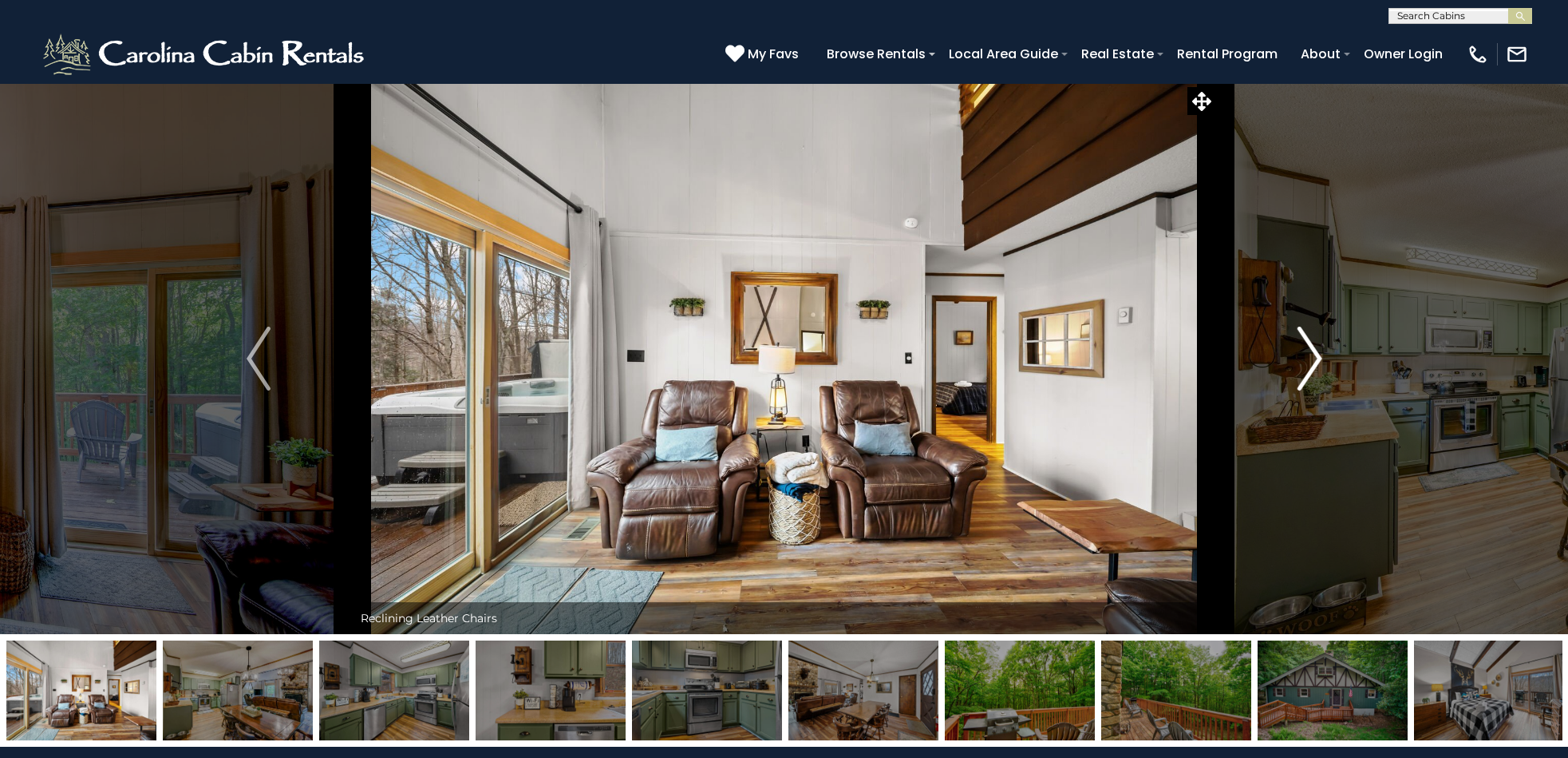
click at [1315, 357] on img "Next" at bounding box center [1309, 358] width 24 height 64
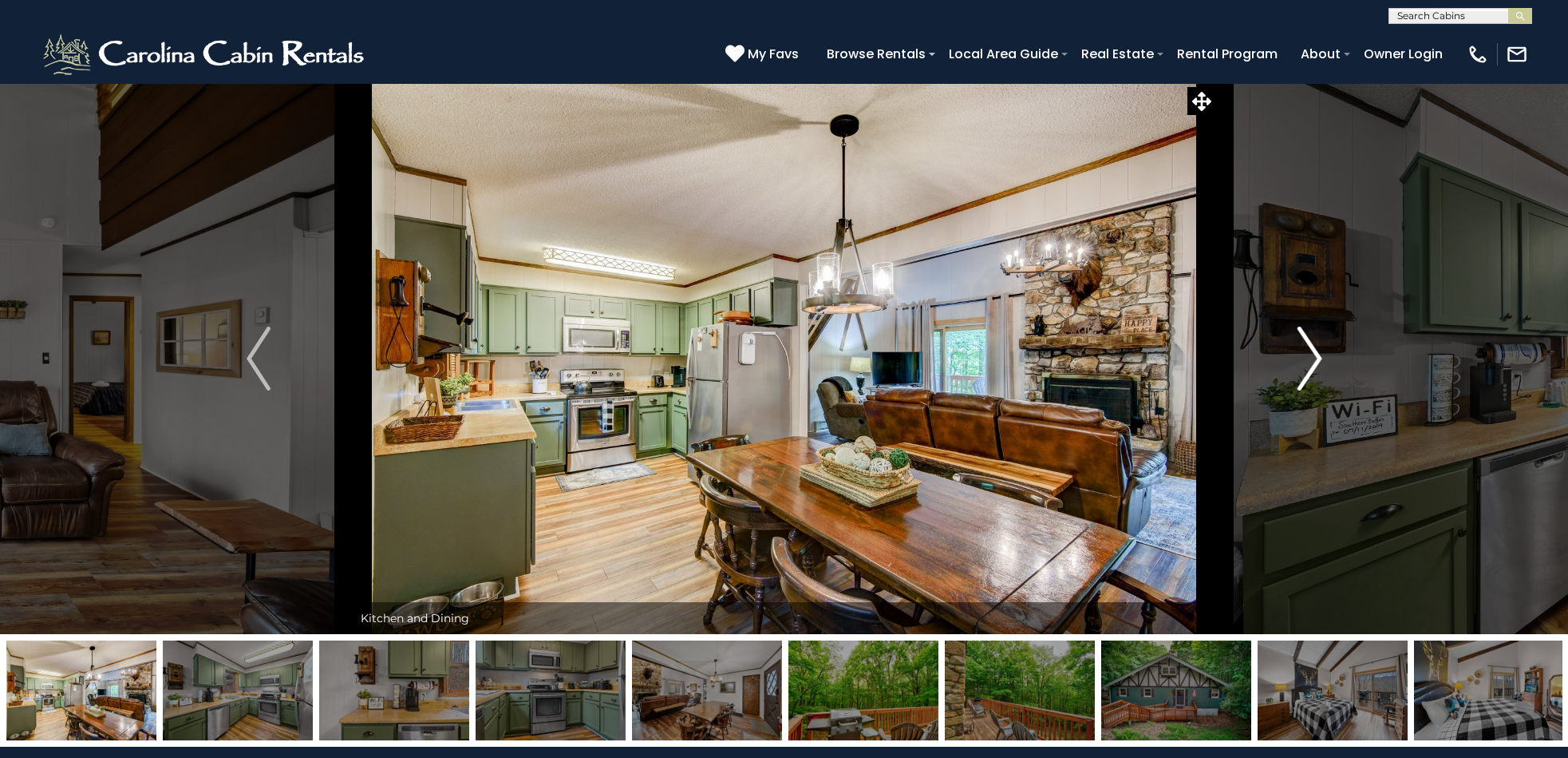
click at [1315, 357] on img "Next" at bounding box center [1309, 358] width 24 height 64
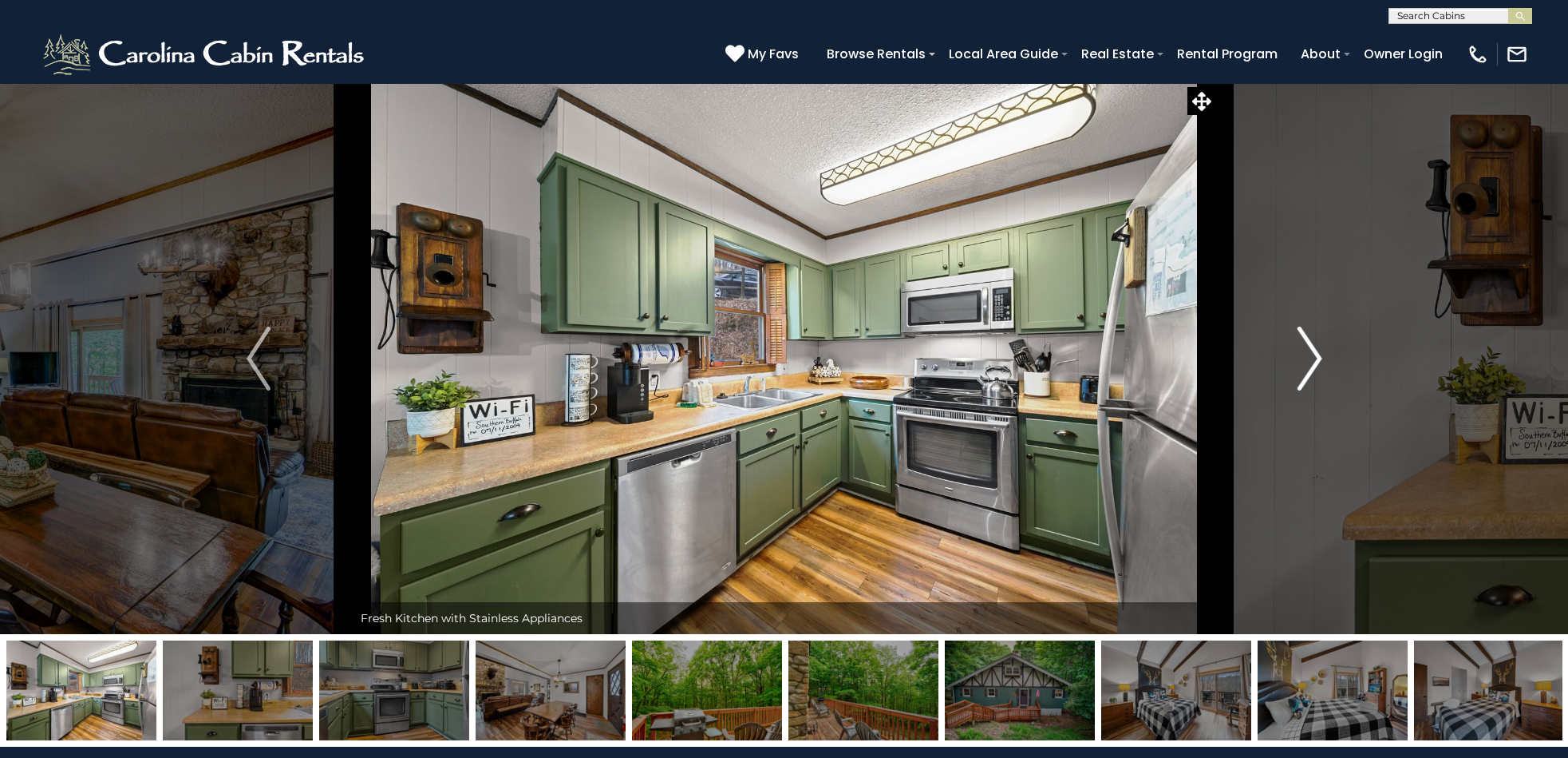
click at [1315, 357] on img "Next" at bounding box center [1309, 358] width 24 height 64
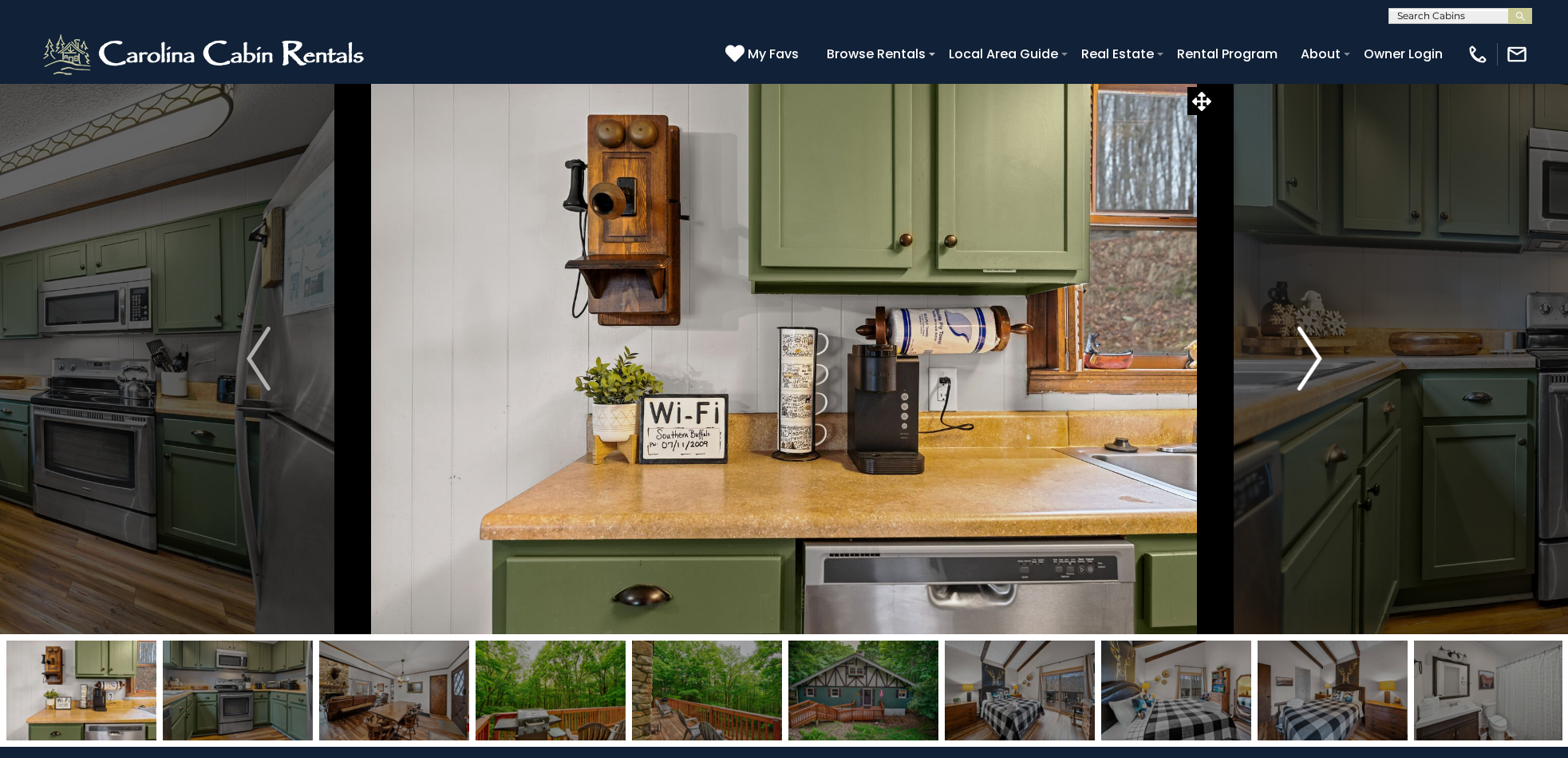
click at [1315, 357] on img "Next" at bounding box center [1309, 358] width 24 height 64
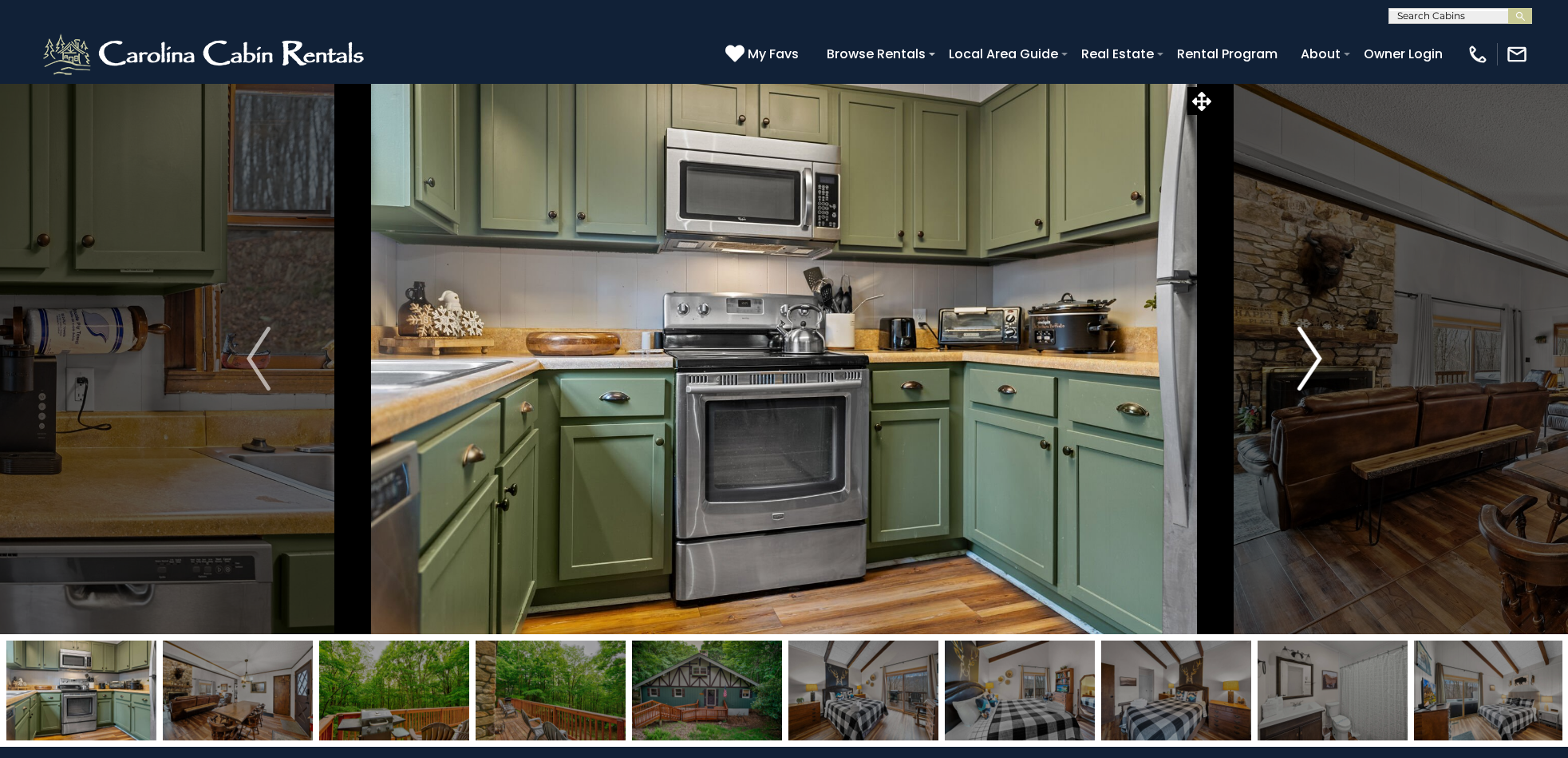
click at [1315, 357] on img "Next" at bounding box center [1309, 358] width 24 height 64
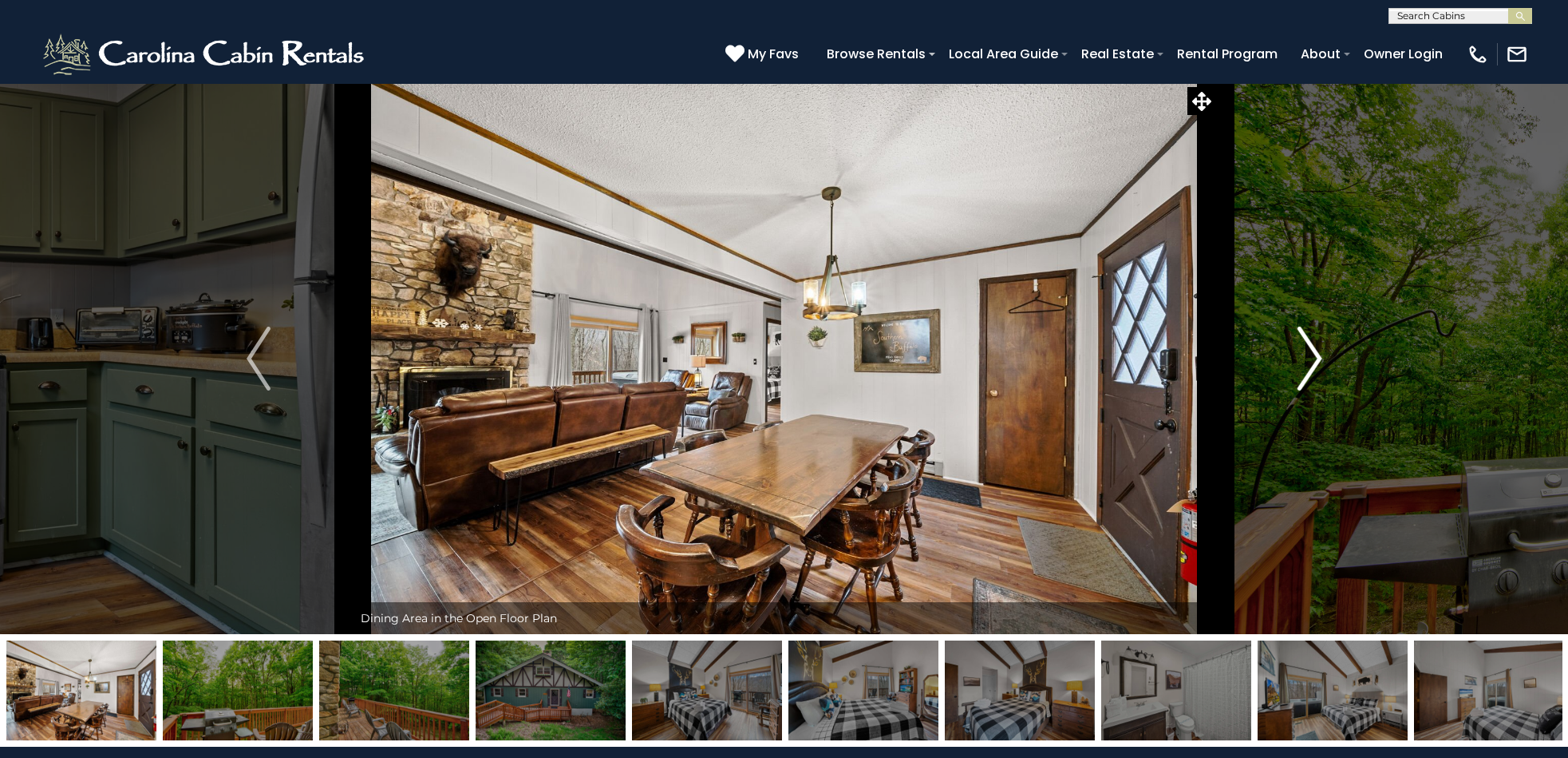
click at [1315, 357] on img "Next" at bounding box center [1309, 358] width 24 height 64
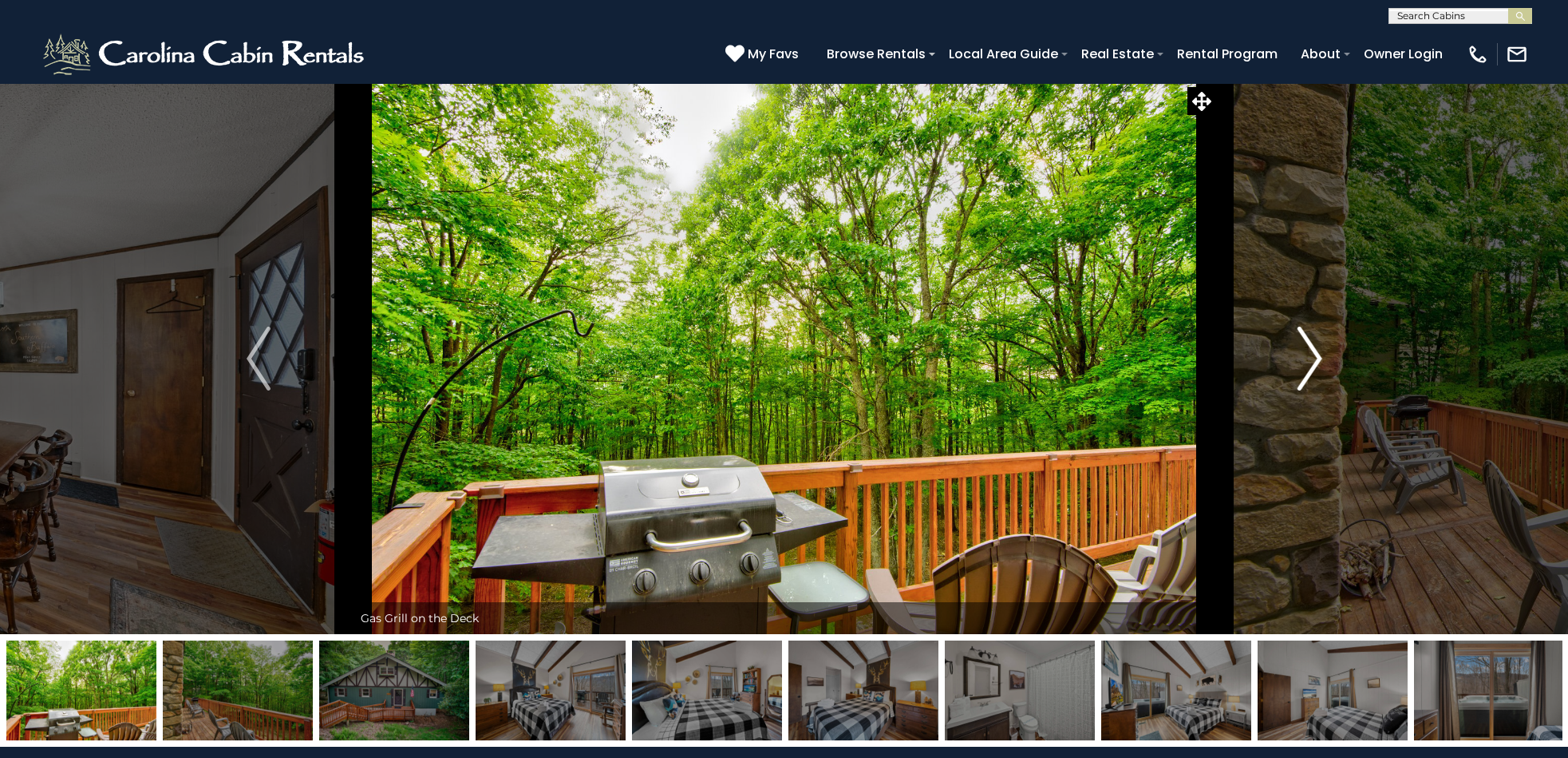
click at [1314, 357] on img "Next" at bounding box center [1309, 358] width 24 height 64
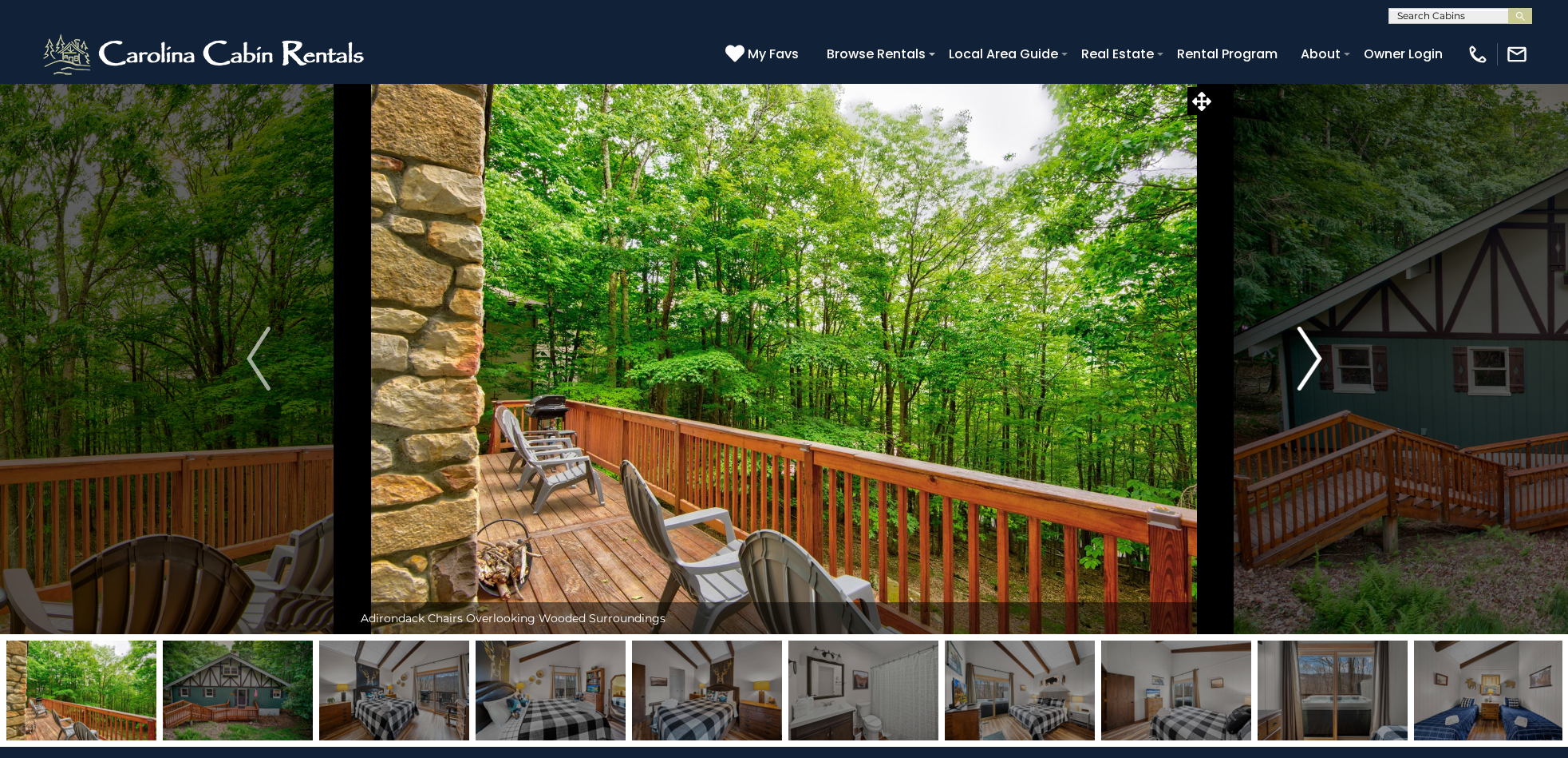
click at [1314, 357] on img "Next" at bounding box center [1309, 358] width 24 height 64
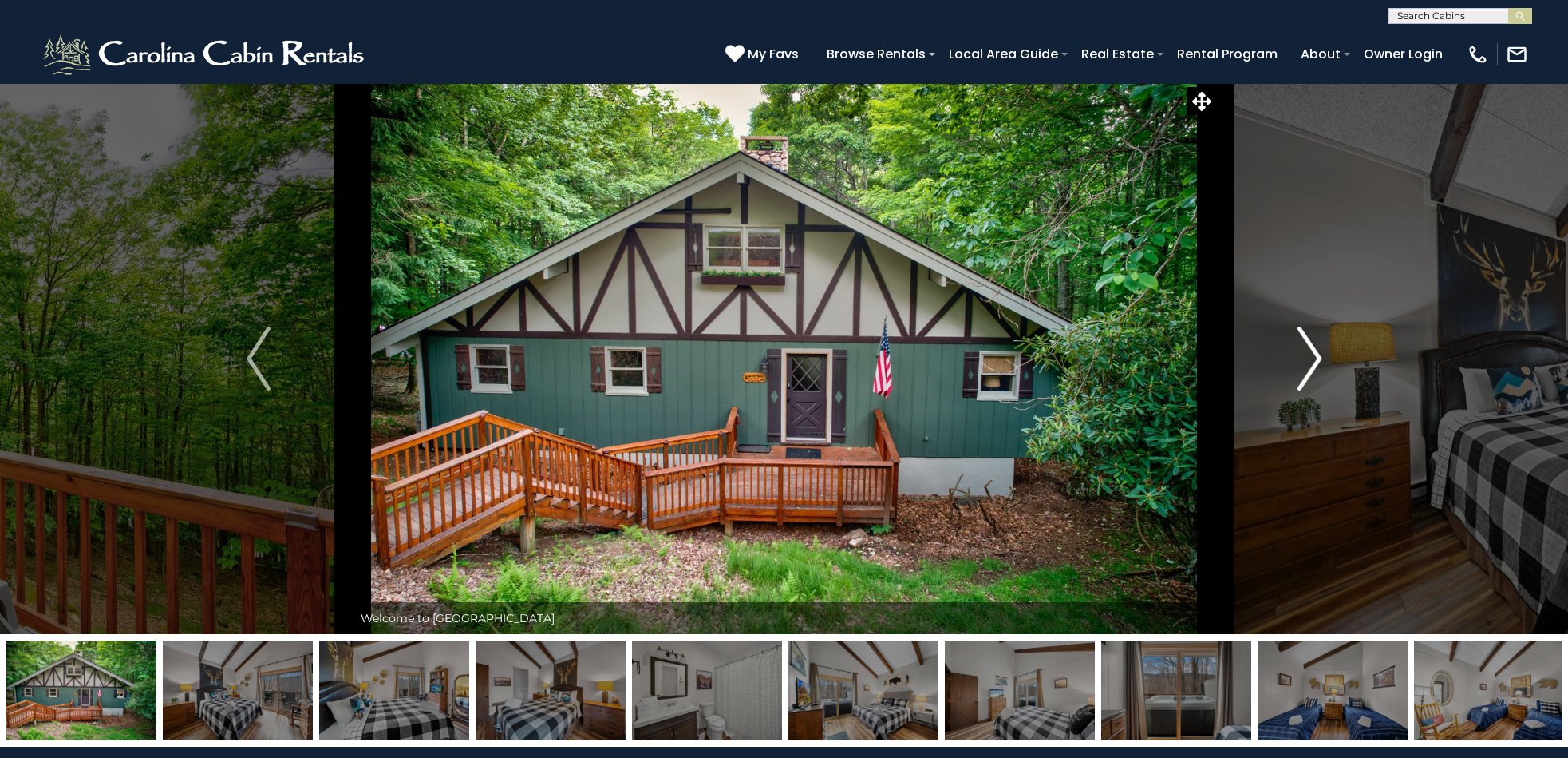
click at [1314, 357] on img "Next" at bounding box center [1309, 358] width 24 height 64
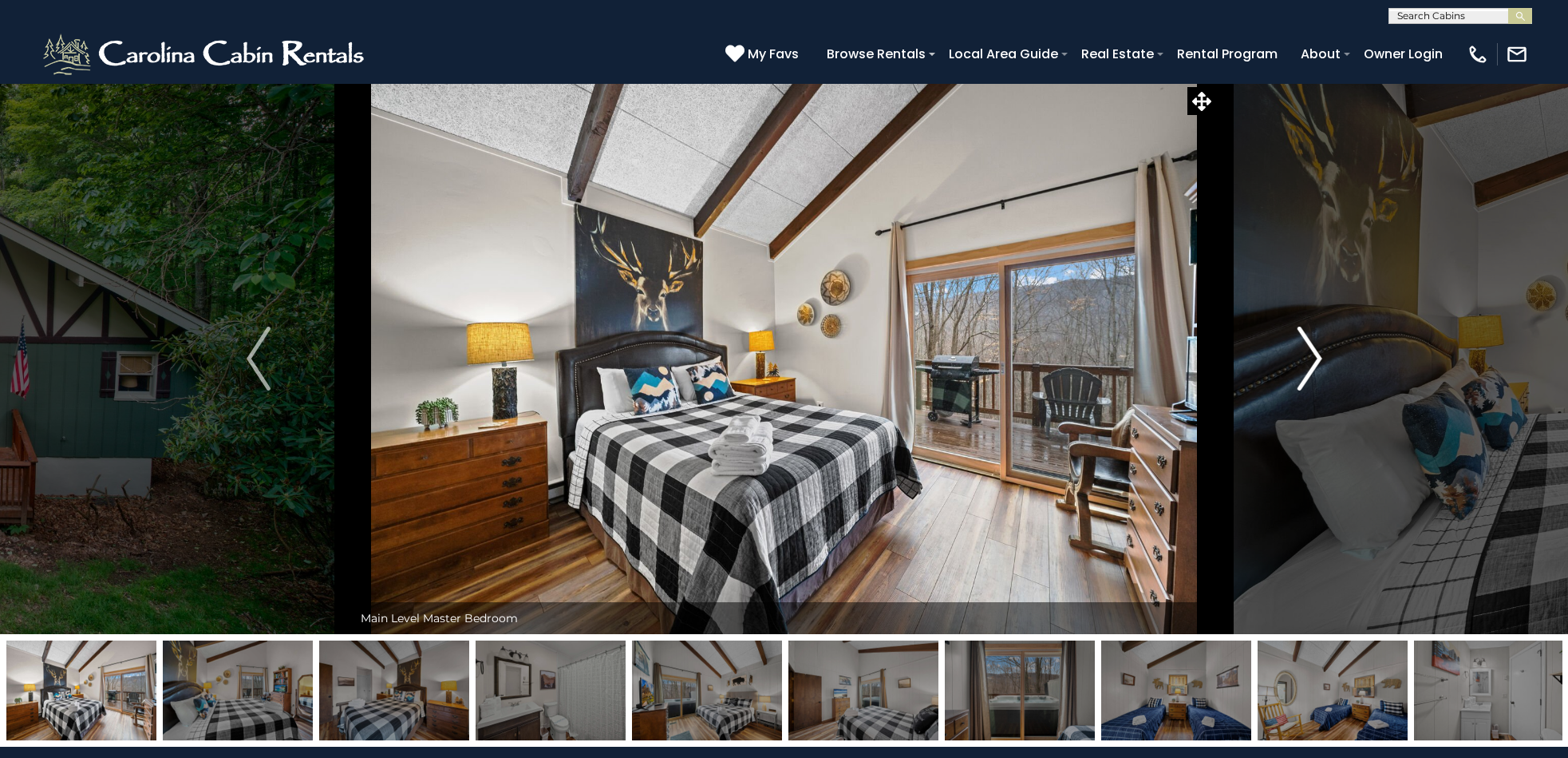
click at [1314, 357] on img "Next" at bounding box center [1309, 358] width 24 height 64
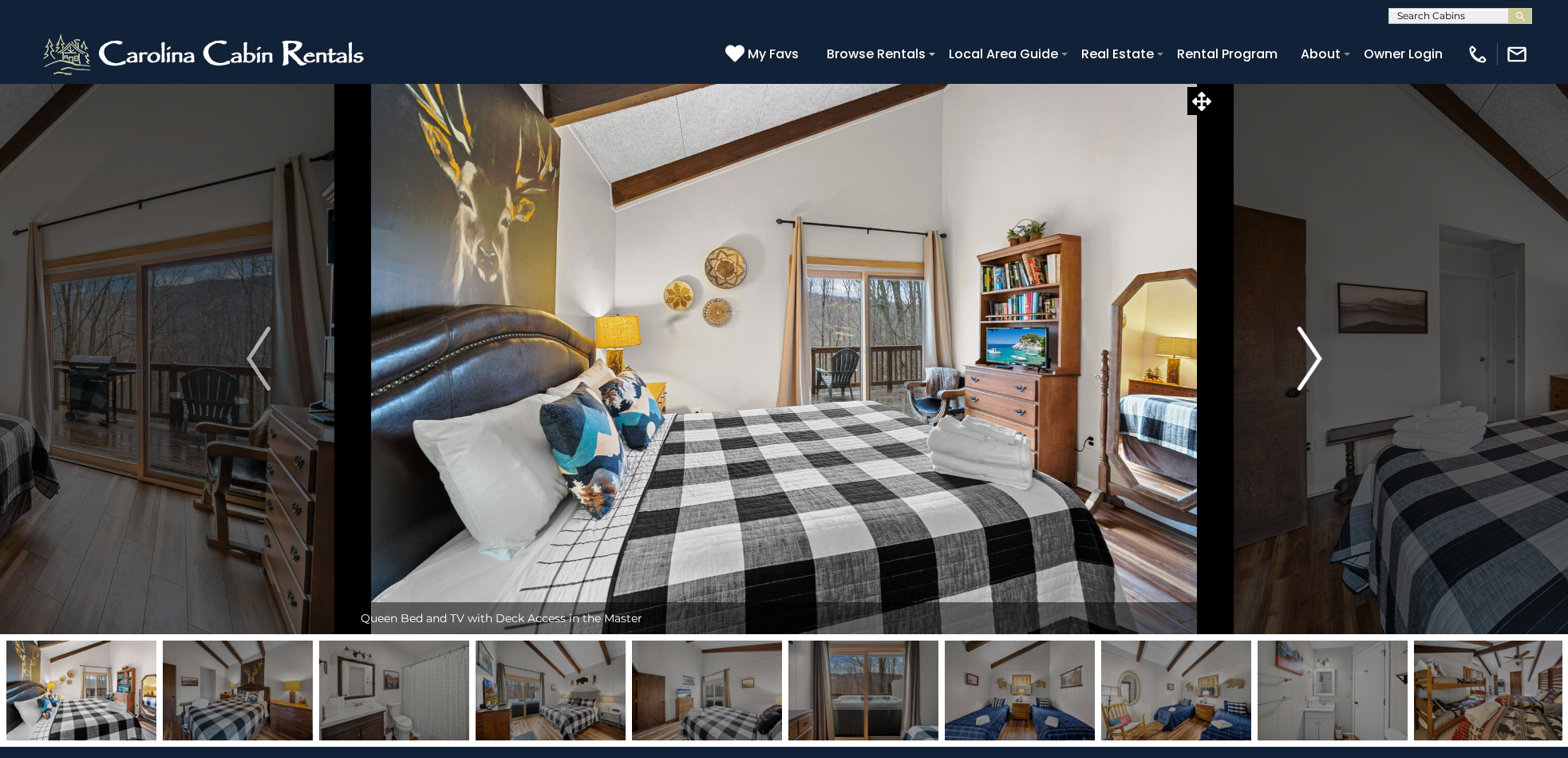
click at [1314, 356] on img "Next" at bounding box center [1309, 358] width 24 height 64
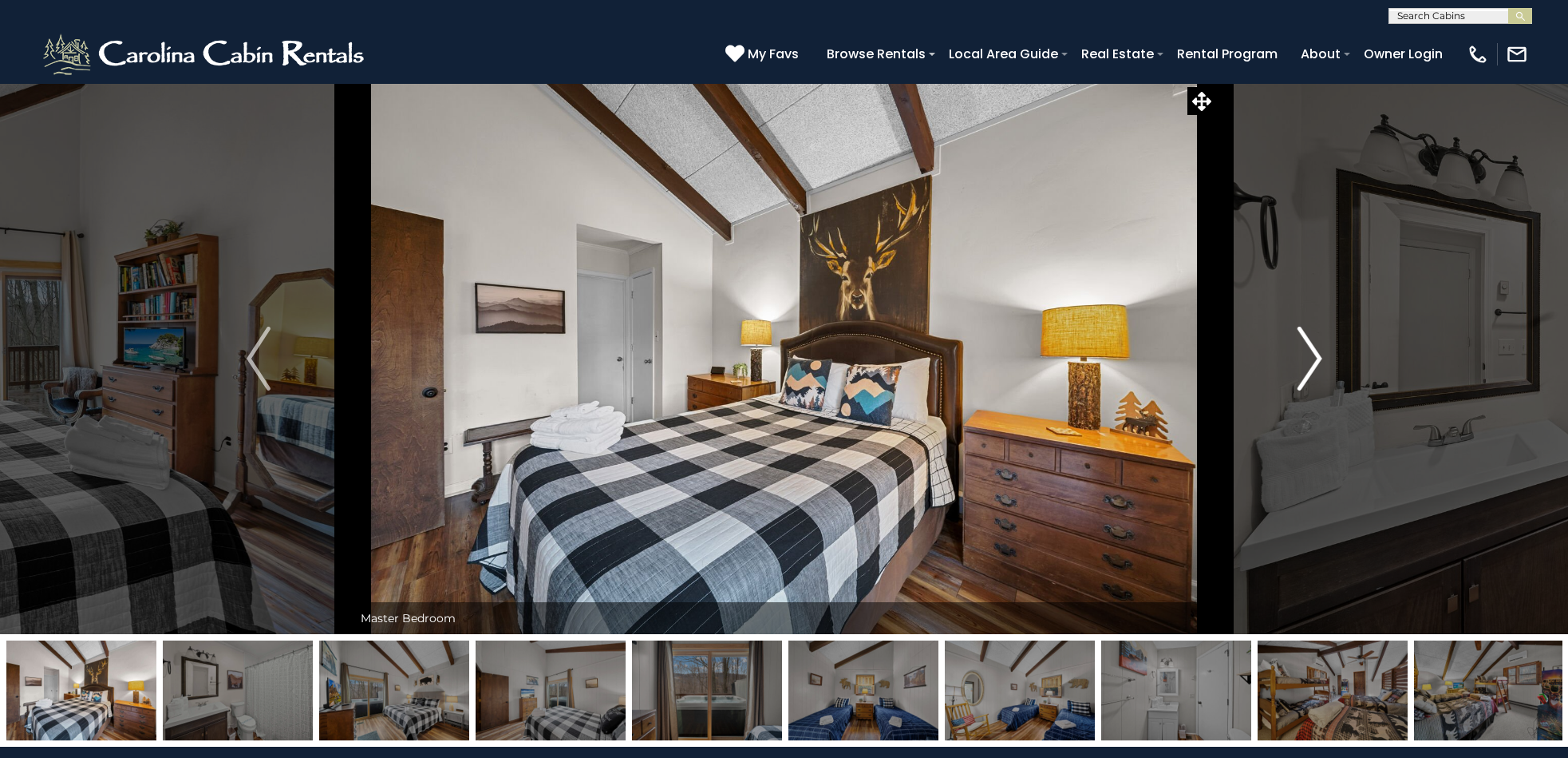
click at [1309, 357] on img "Next" at bounding box center [1309, 358] width 24 height 64
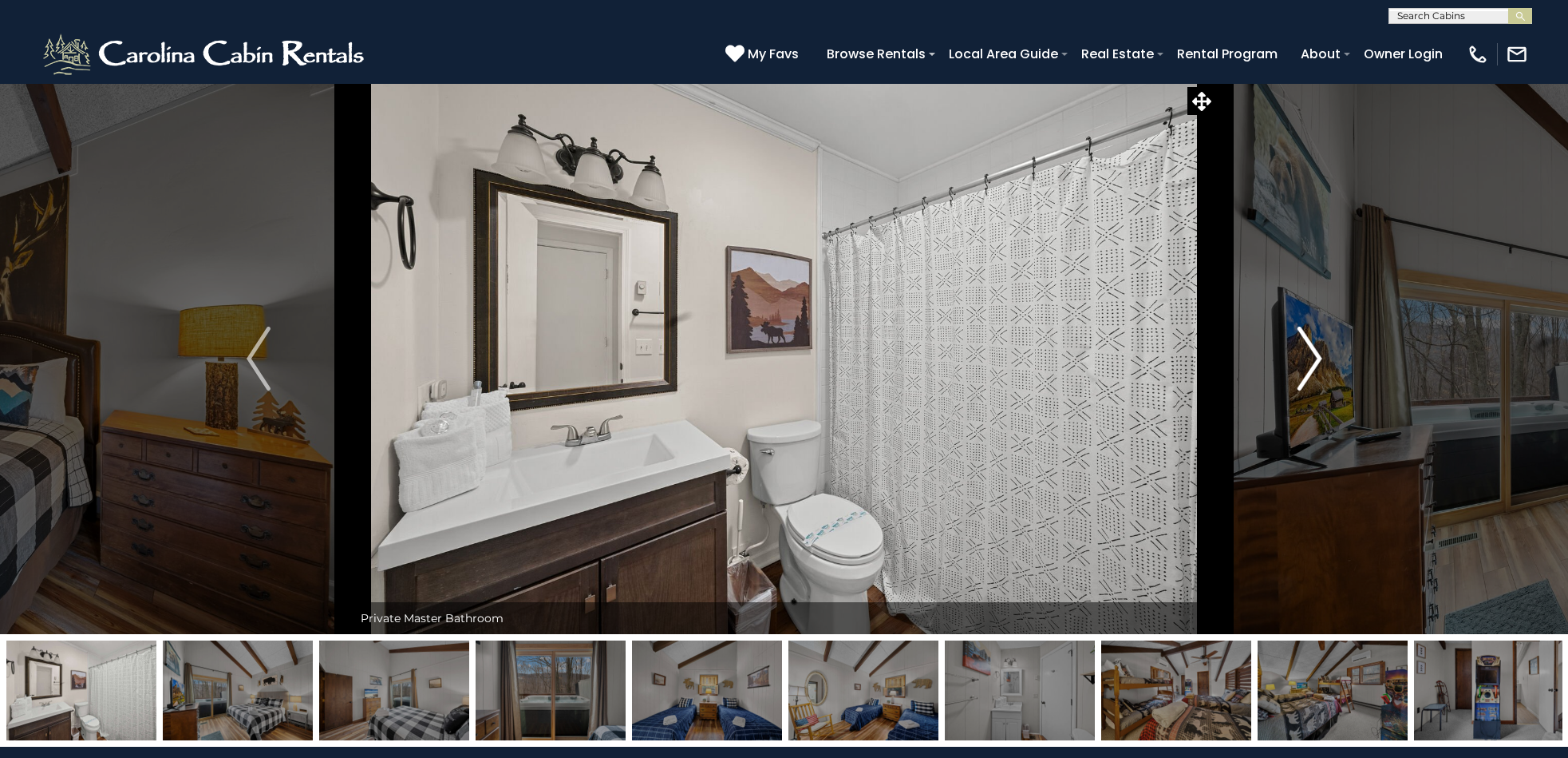
click at [1309, 357] on img "Next" at bounding box center [1309, 358] width 24 height 64
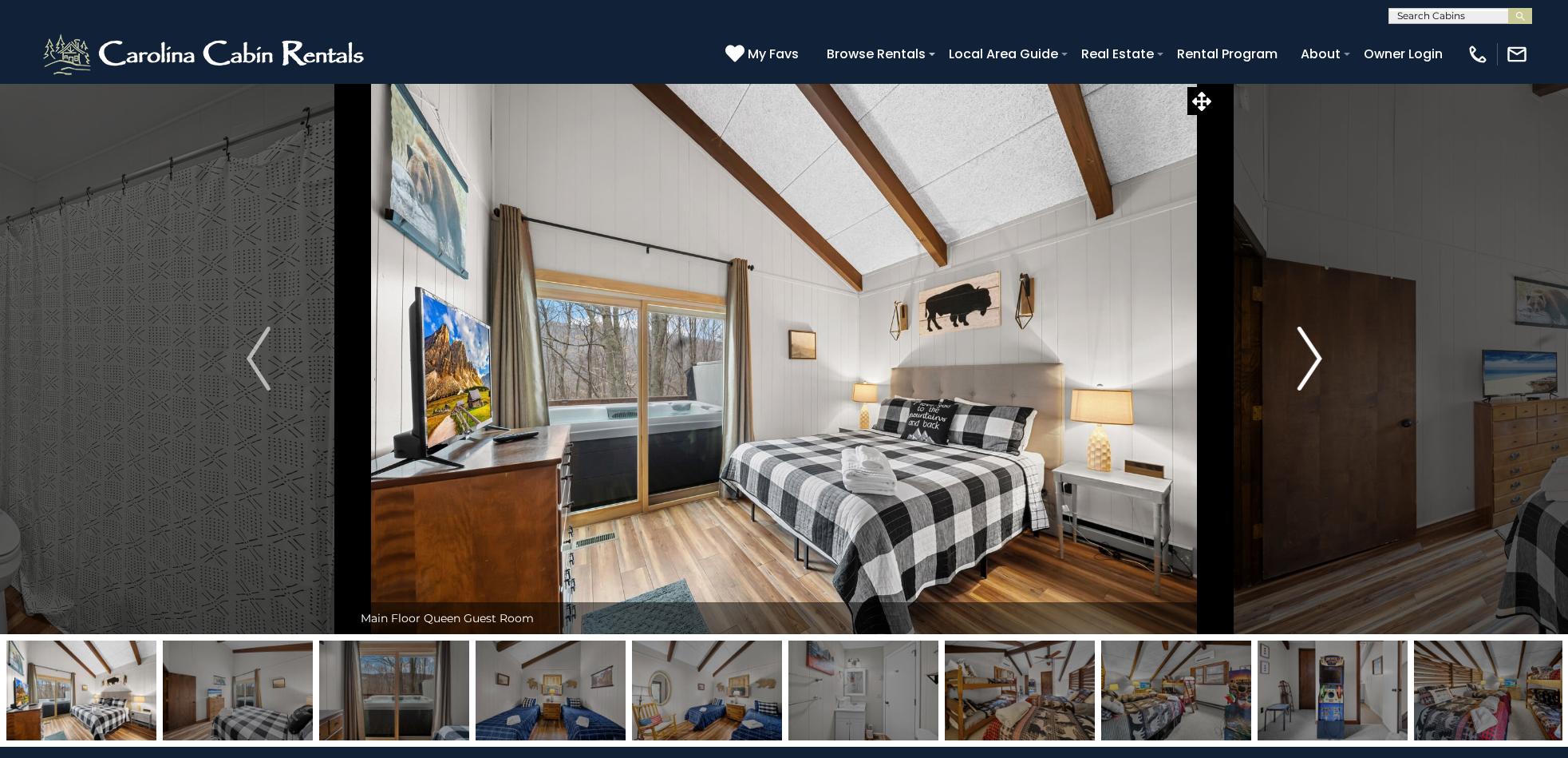
click at [1309, 357] on img "Next" at bounding box center [1309, 358] width 24 height 64
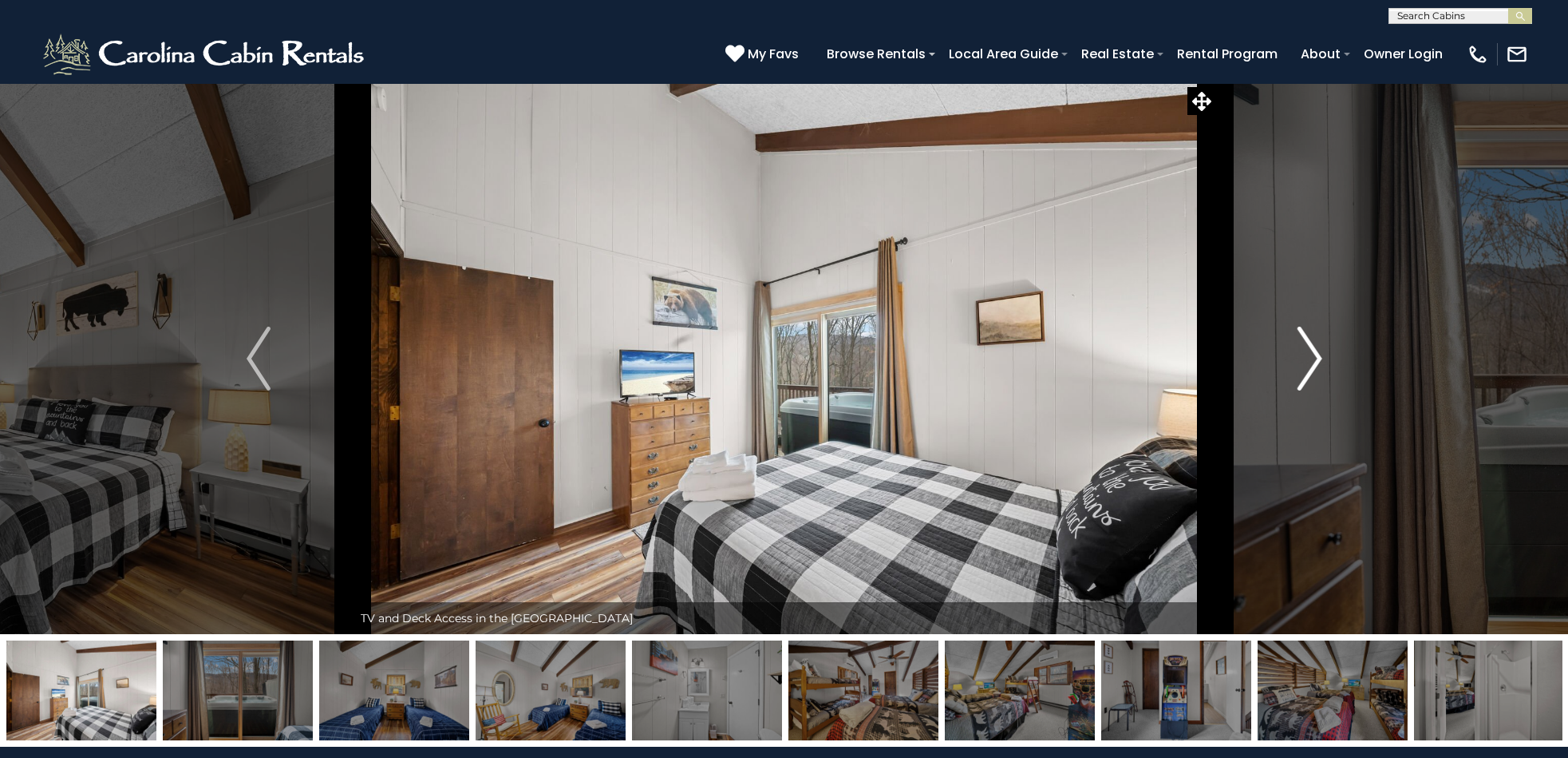
click at [1309, 357] on img "Next" at bounding box center [1309, 358] width 24 height 64
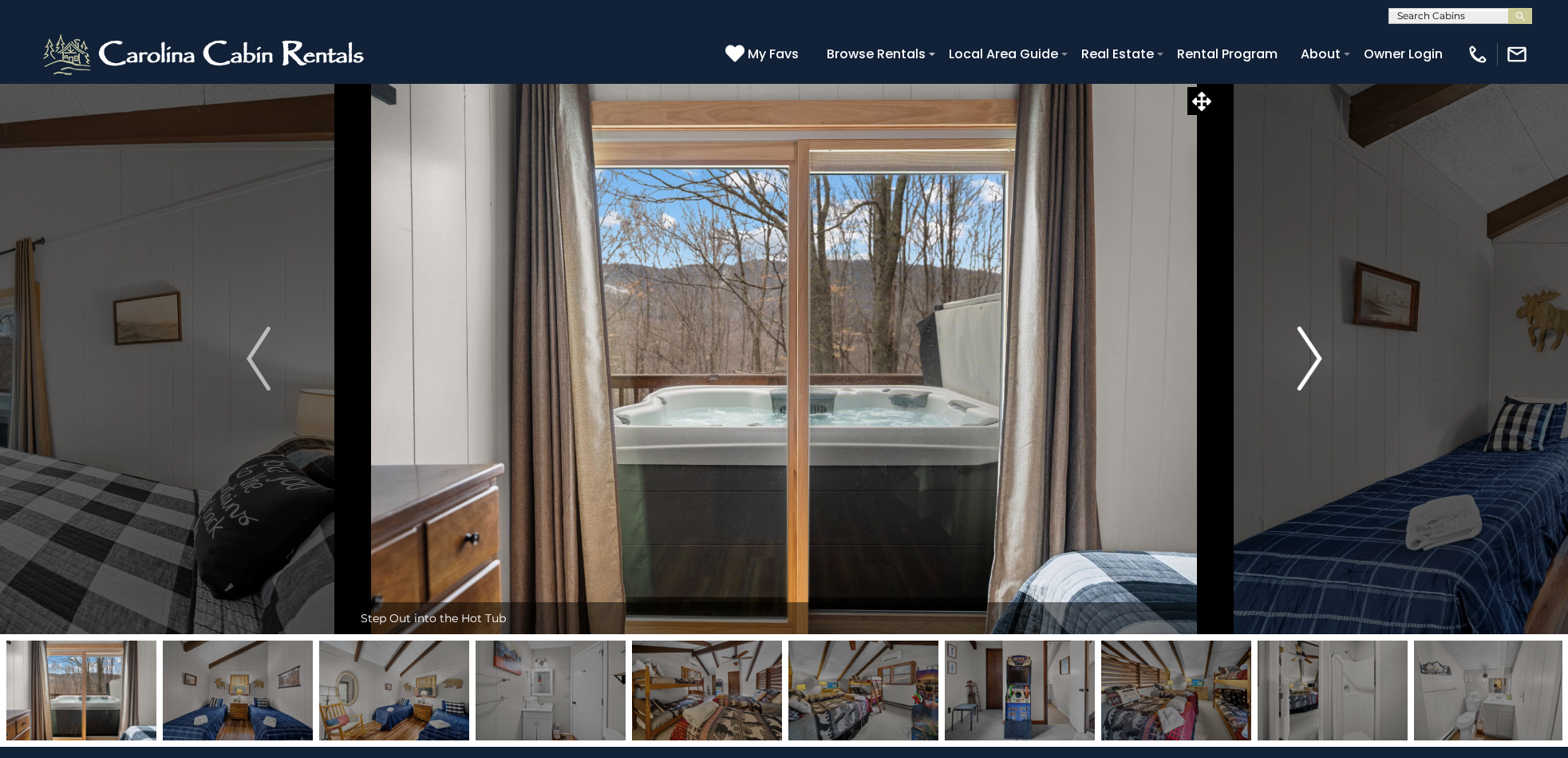
click at [1309, 357] on img "Next" at bounding box center [1309, 358] width 24 height 64
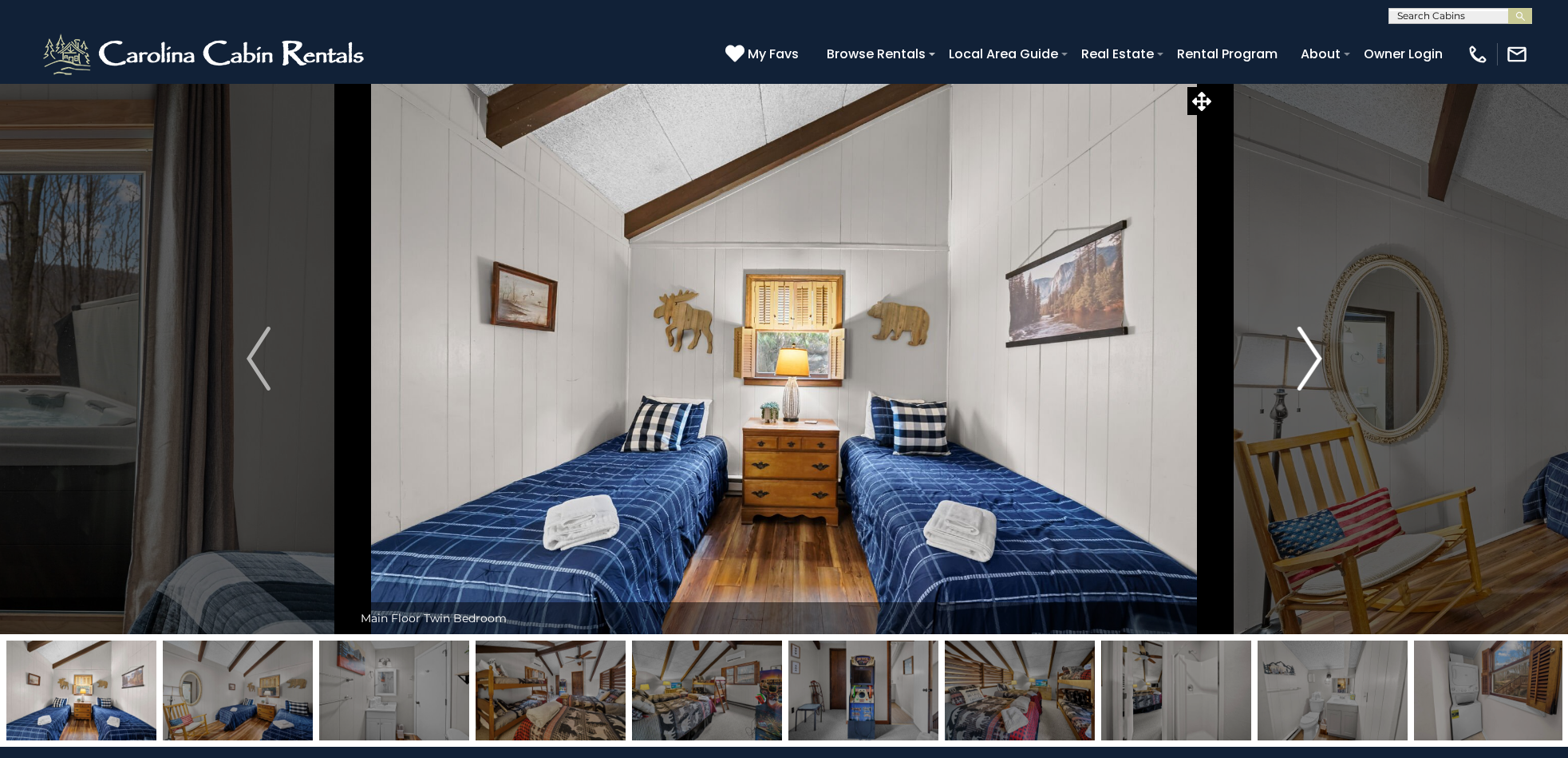
click at [1309, 357] on img "Next" at bounding box center [1309, 358] width 24 height 64
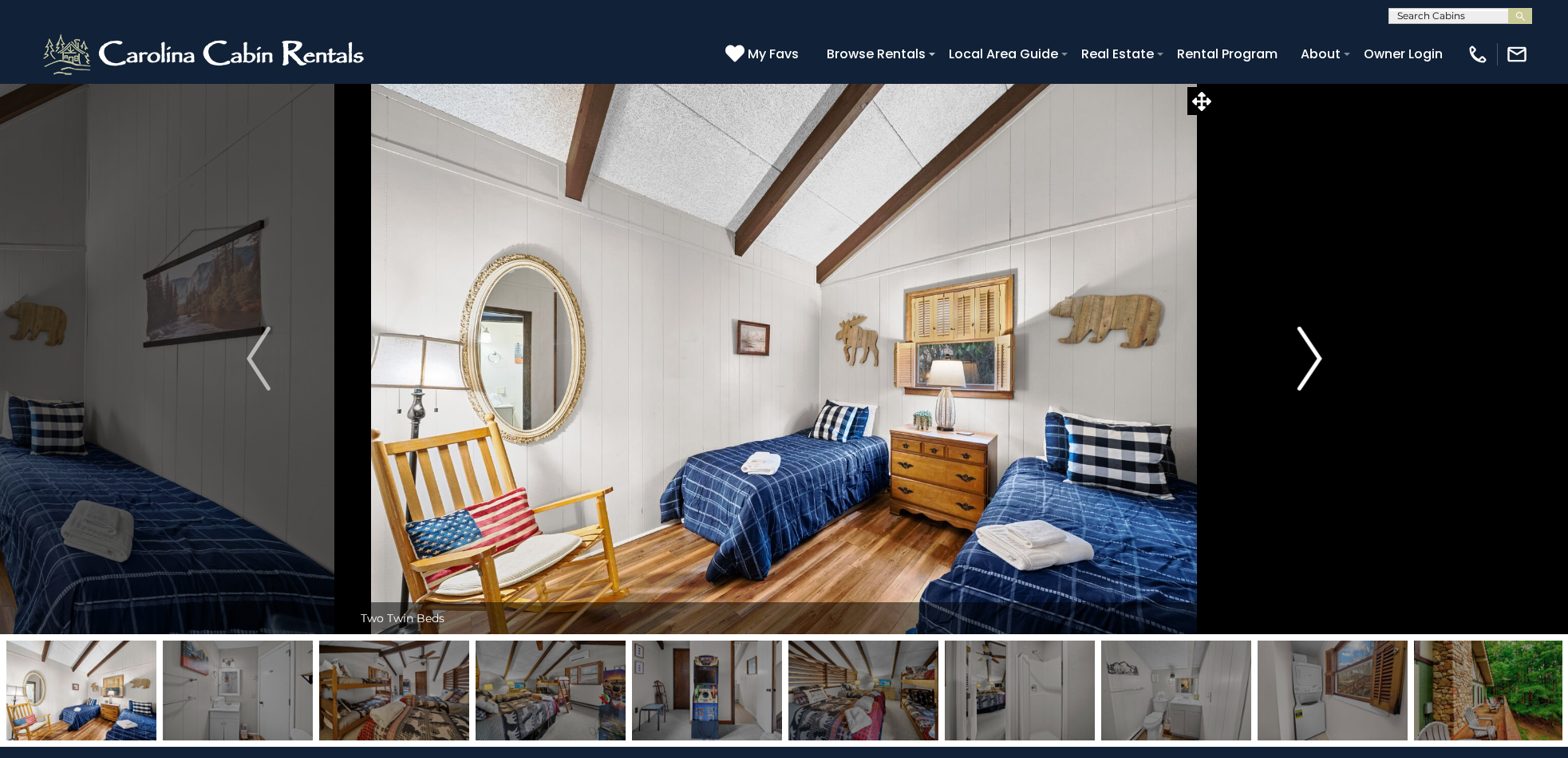
click at [1309, 357] on img "Next" at bounding box center [1309, 358] width 24 height 64
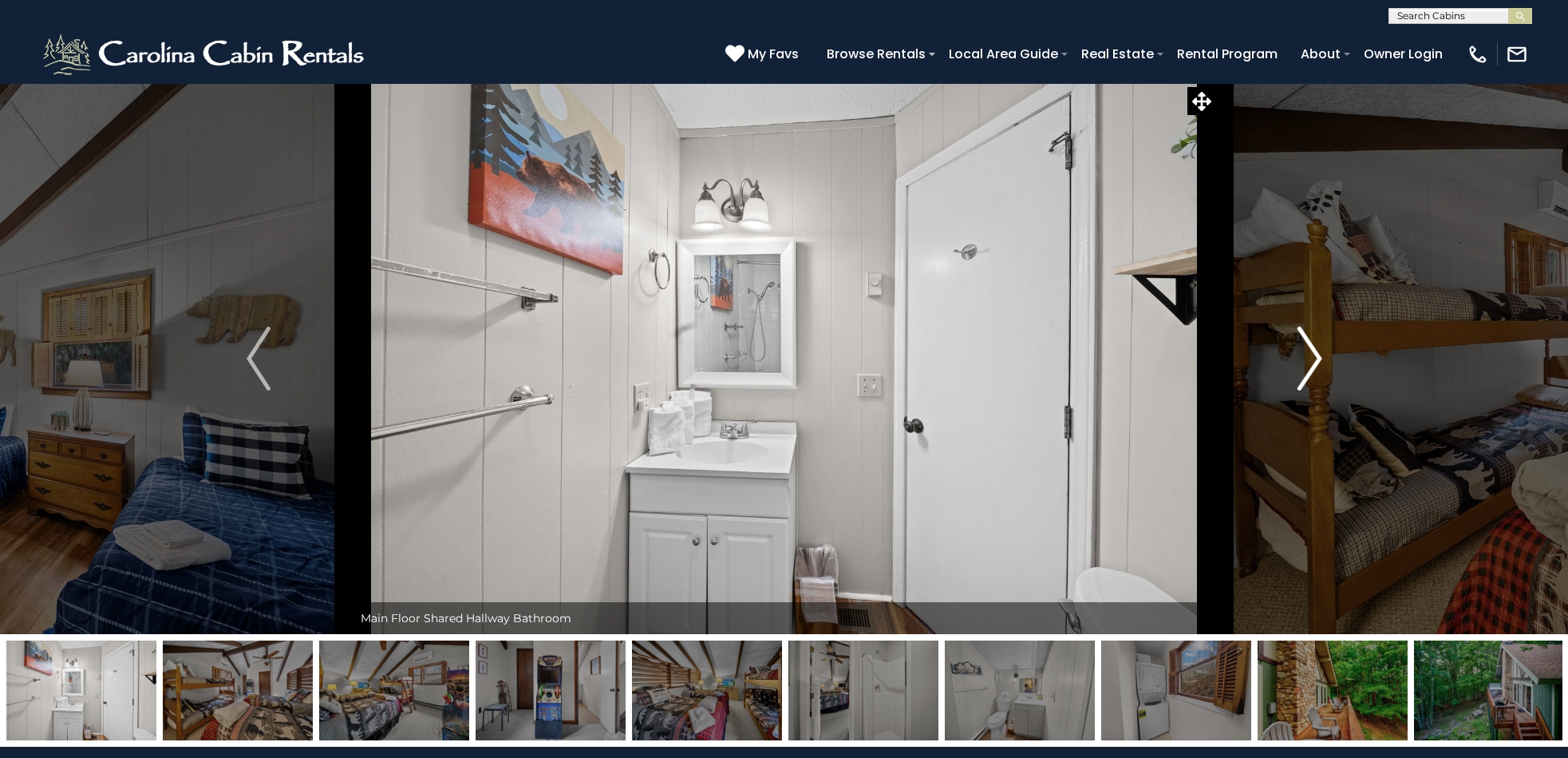
click at [1309, 356] on img "Next" at bounding box center [1309, 358] width 24 height 64
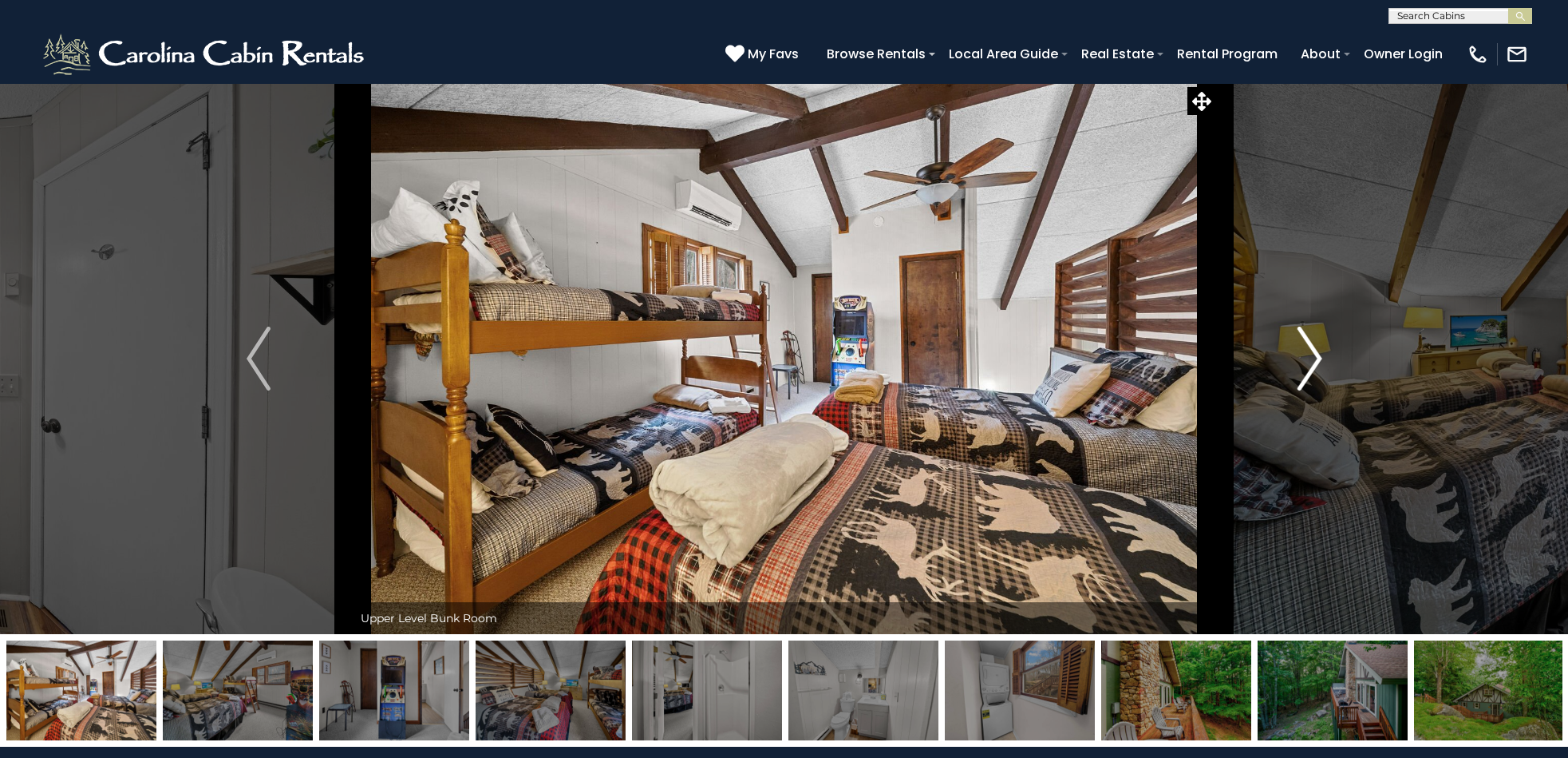
click at [1309, 356] on img "Next" at bounding box center [1309, 358] width 24 height 64
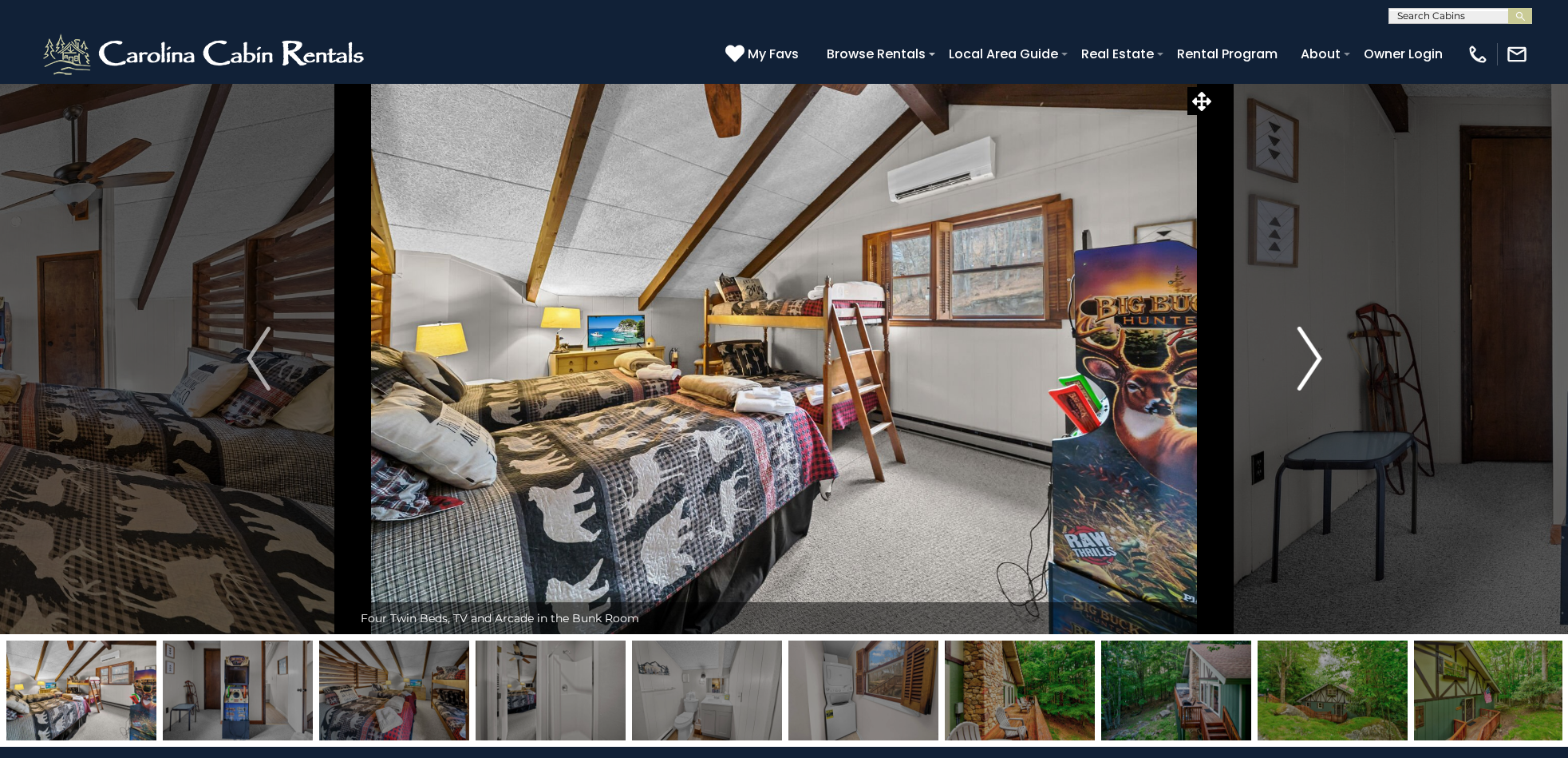
click at [1309, 356] on img "Next" at bounding box center [1309, 358] width 24 height 64
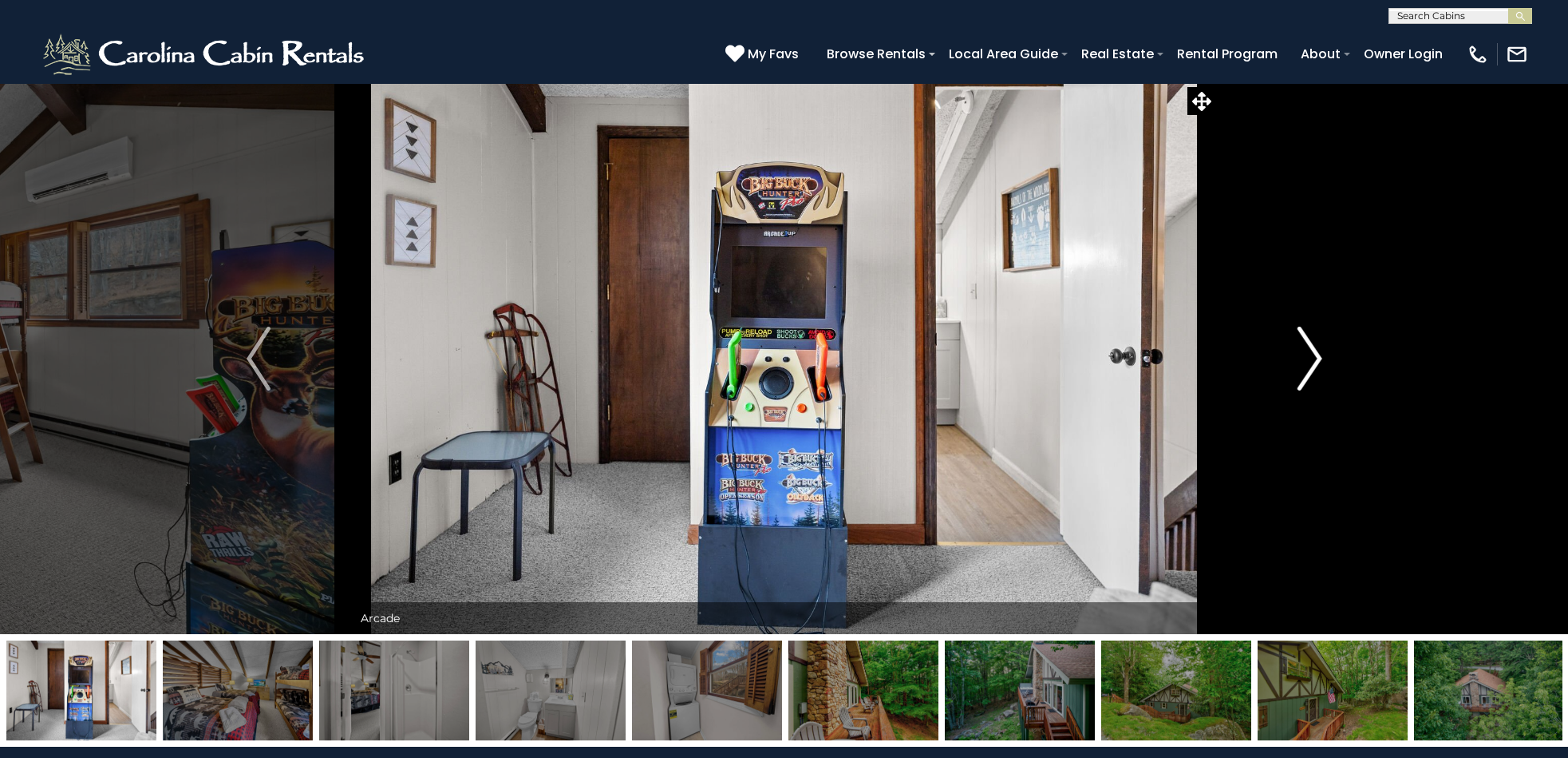
click at [1309, 356] on img "Next" at bounding box center [1309, 358] width 24 height 64
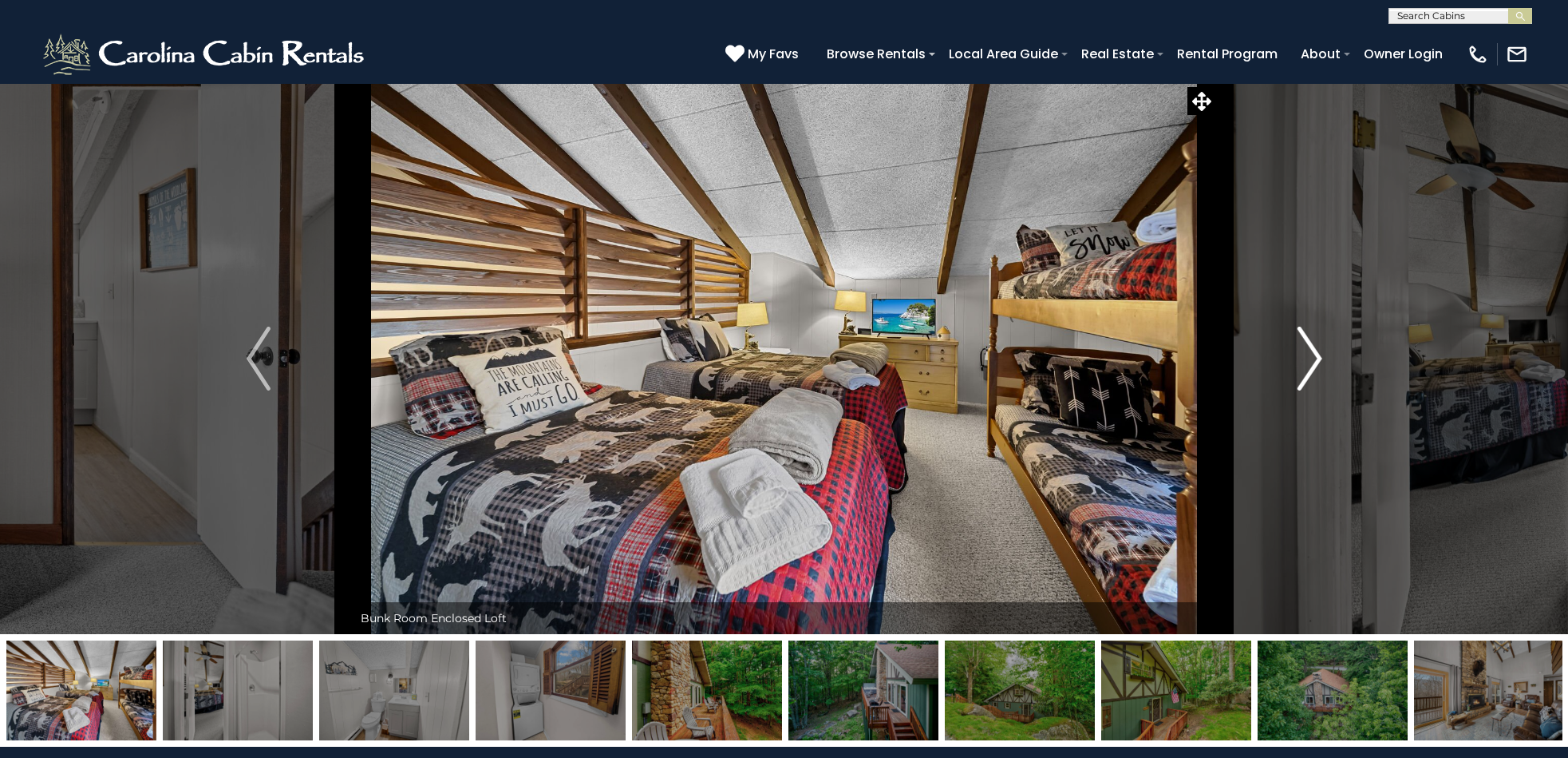
click at [1309, 356] on img "Next" at bounding box center [1309, 358] width 24 height 64
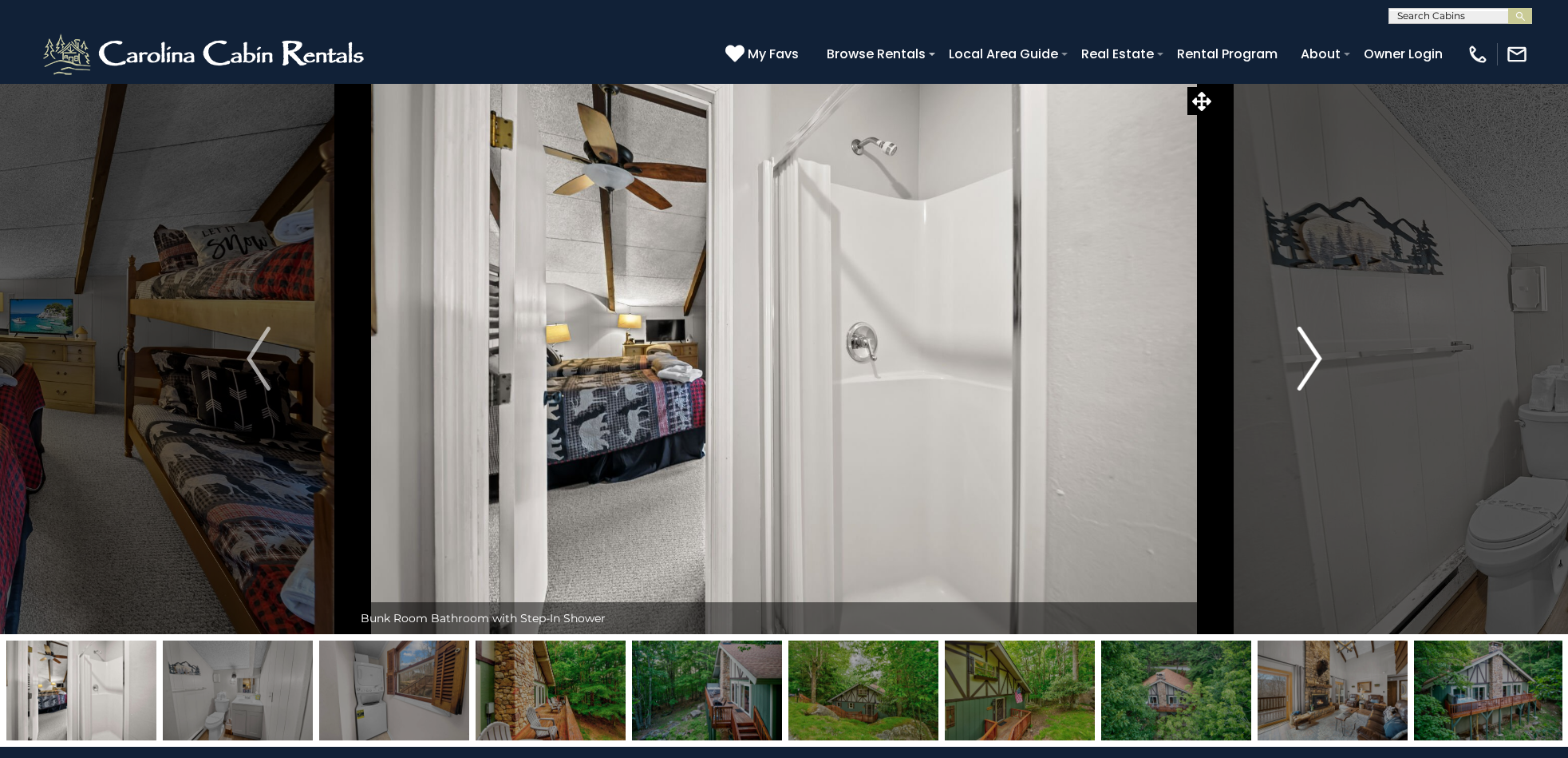
click at [1305, 354] on img "Next" at bounding box center [1309, 358] width 24 height 64
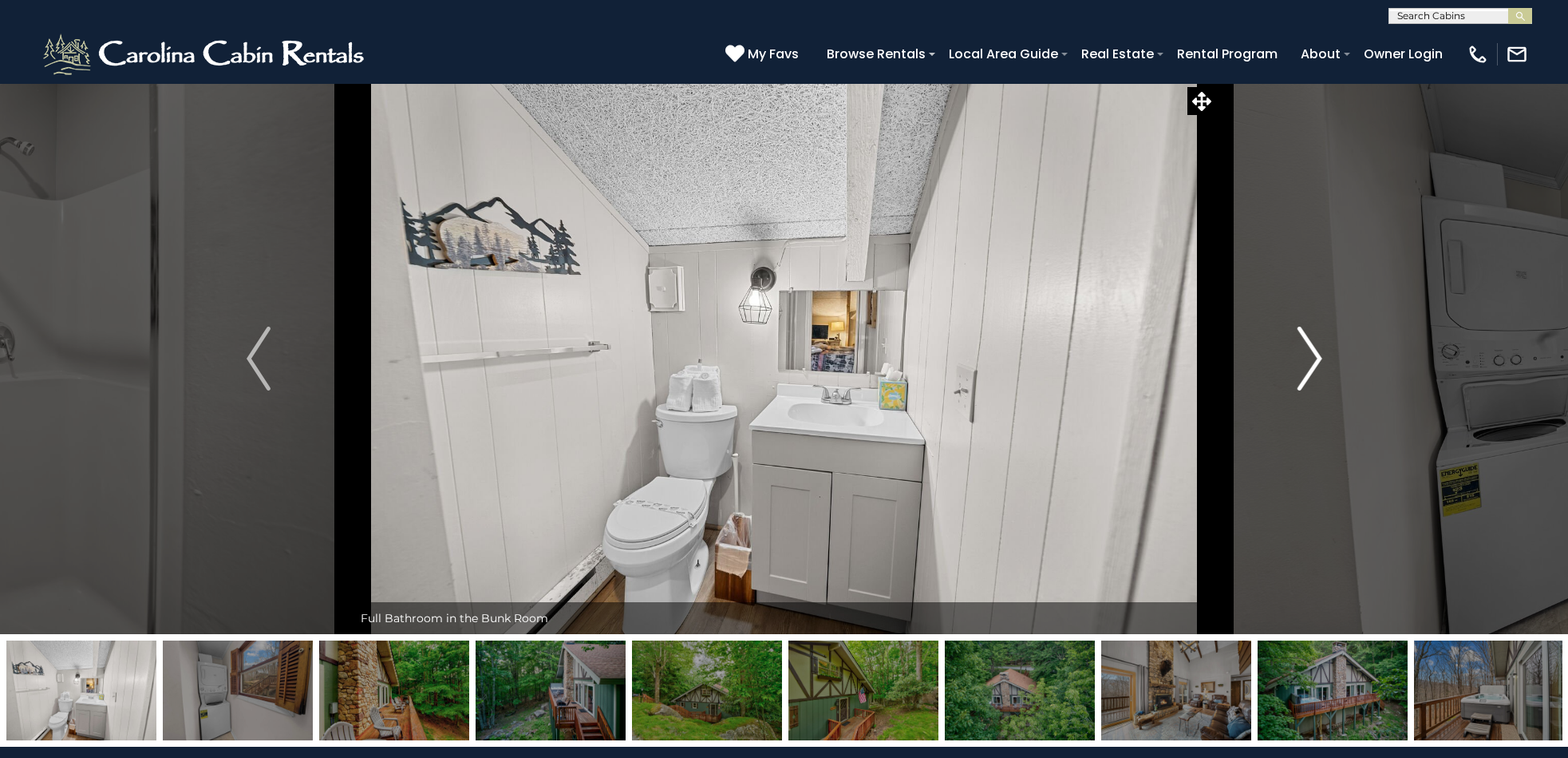
click at [1305, 359] on img "Next" at bounding box center [1309, 358] width 24 height 64
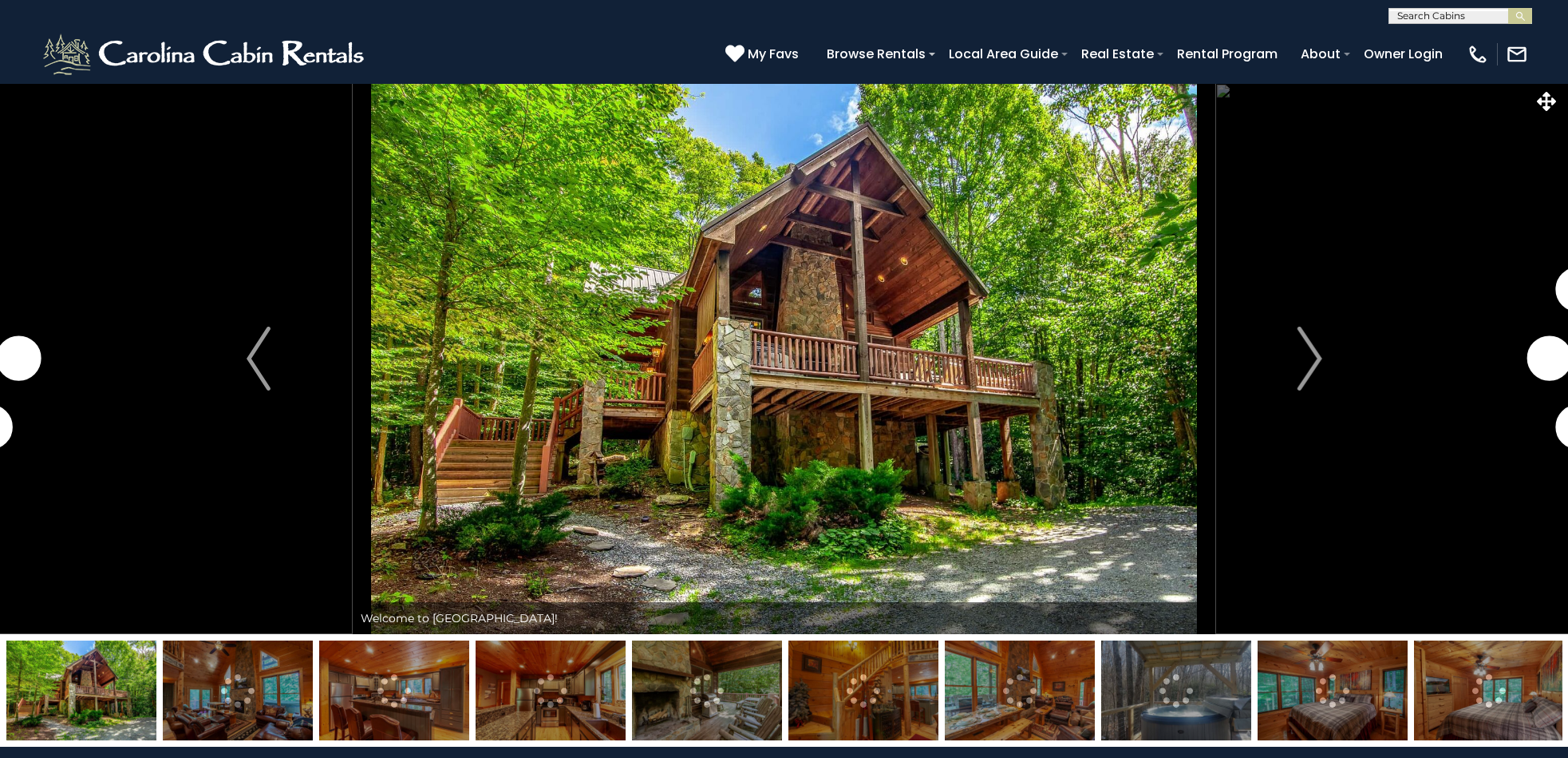
click at [240, 705] on img at bounding box center [238, 691] width 150 height 100
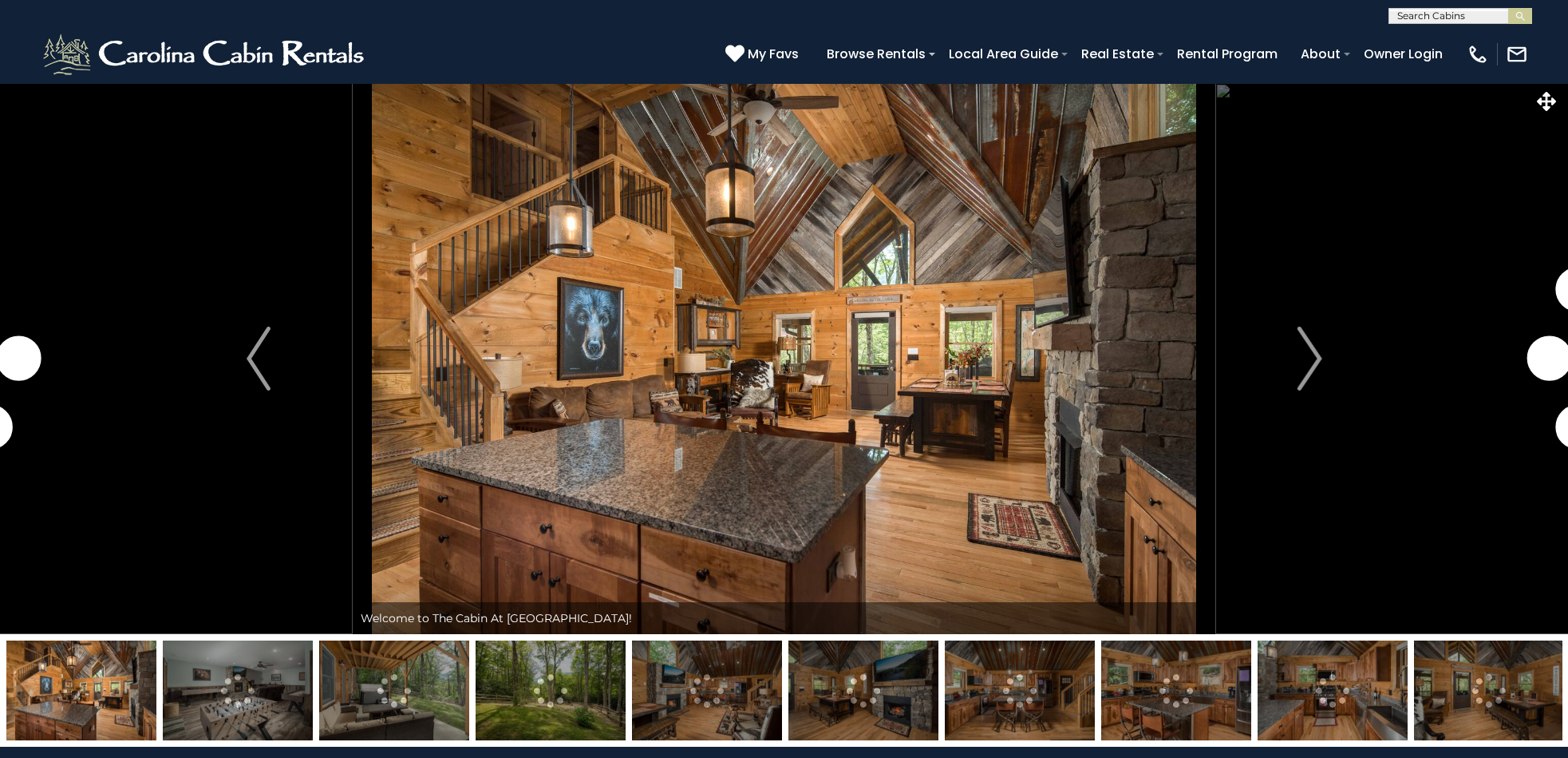
click at [221, 694] on img at bounding box center [238, 691] width 150 height 100
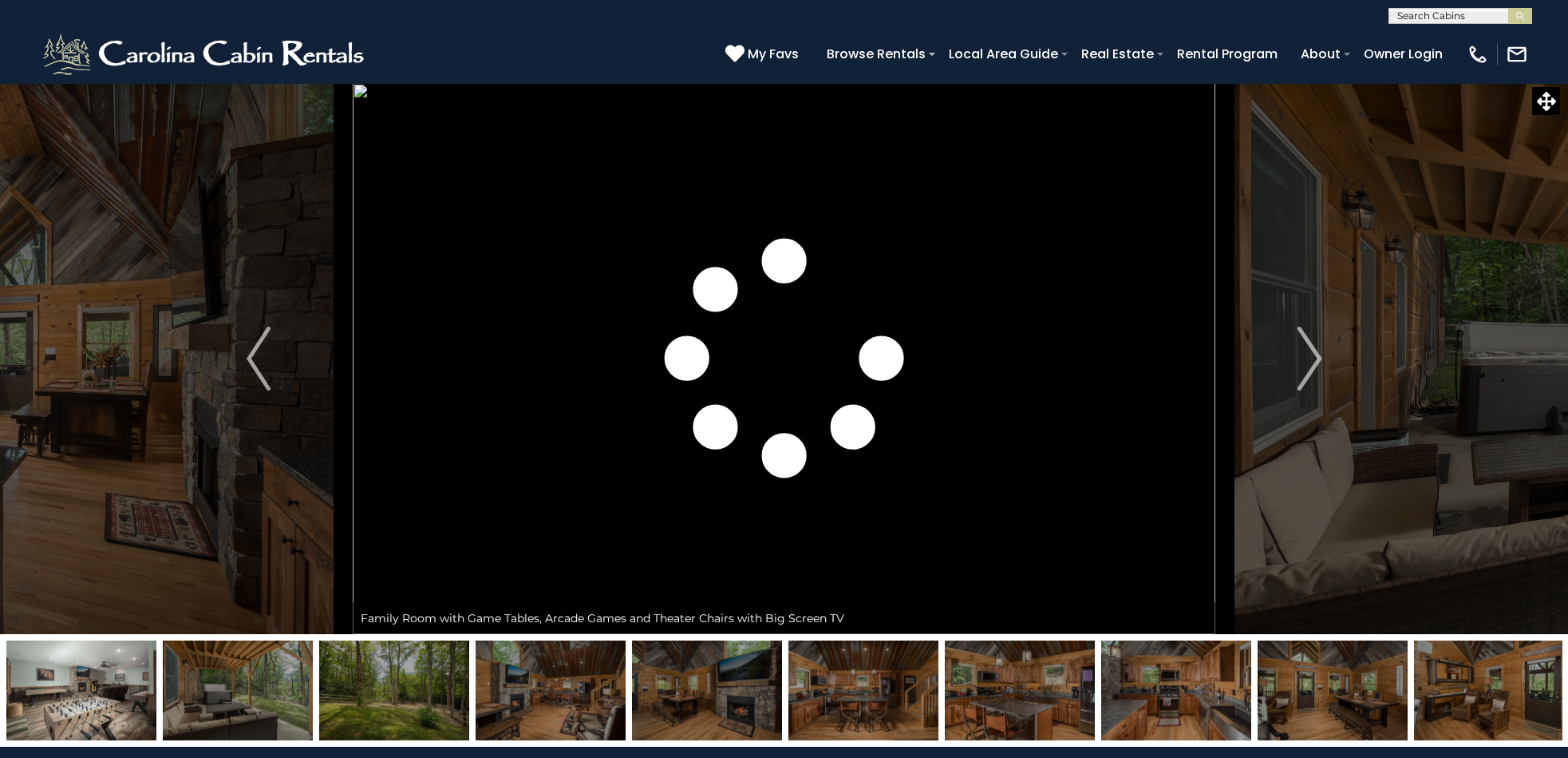
click at [241, 693] on img at bounding box center [238, 691] width 150 height 100
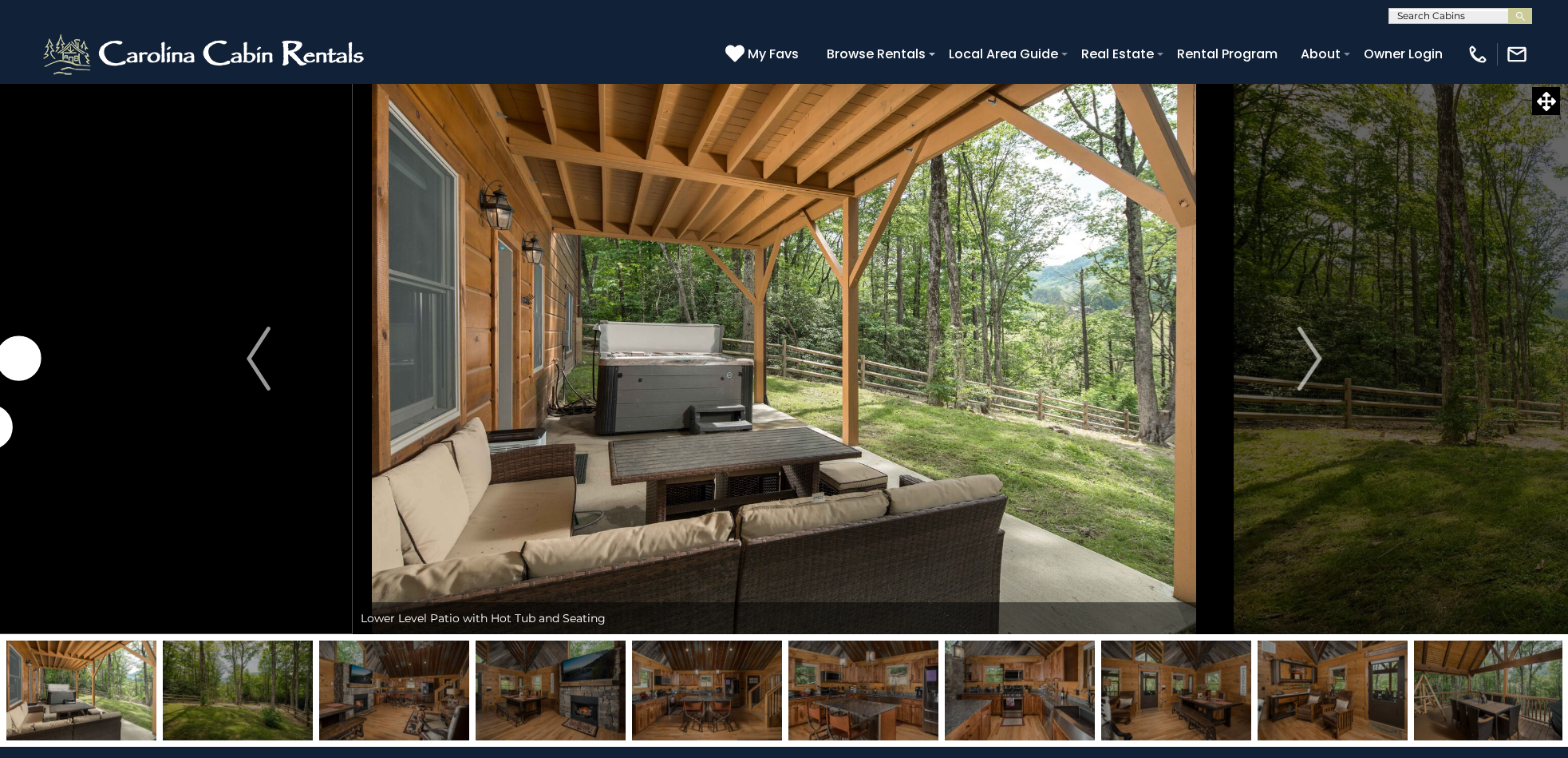
click at [372, 695] on img at bounding box center [395, 691] width 150 height 100
